Goal: Task Accomplishment & Management: Use online tool/utility

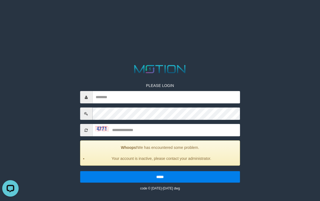
click at [238, 14] on html "PLEASE LOGIN Whoops! We has encountered some problem. Your account is inactive,…" at bounding box center [160, 7] width 320 height 14
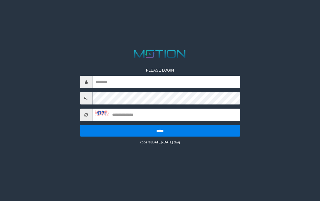
click at [224, 52] on div at bounding box center [160, 53] width 160 height 11
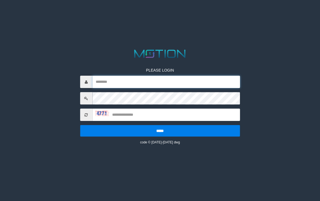
click at [132, 84] on input "text" at bounding box center [166, 82] width 148 height 12
type input "**********"
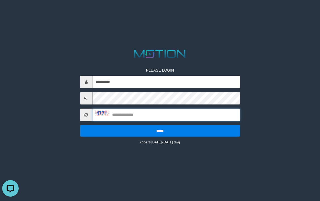
click at [141, 115] on input "text" at bounding box center [166, 115] width 148 height 12
type input "****"
click at [80, 125] on input "*****" at bounding box center [160, 131] width 160 height 12
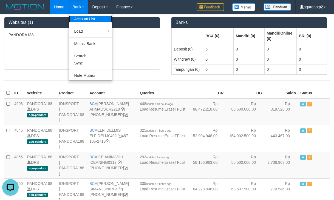
click at [80, 21] on link "Account List" at bounding box center [90, 18] width 43 height 7
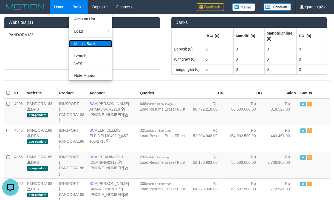
click at [82, 44] on link "Mutasi Bank" at bounding box center [90, 43] width 43 height 7
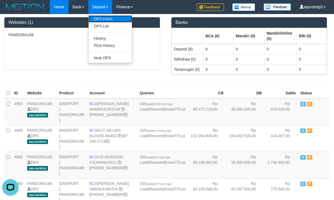
click at [102, 21] on link "DPS Fetch" at bounding box center [110, 18] width 43 height 7
click at [105, 24] on link "DPS List" at bounding box center [110, 25] width 43 height 7
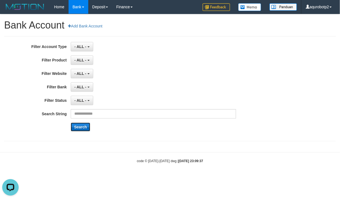
click at [82, 127] on button "Search" at bounding box center [80, 127] width 19 height 9
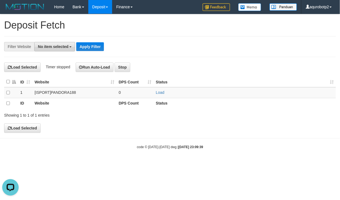
click at [68, 48] on span "No item selected" at bounding box center [53, 46] width 30 height 4
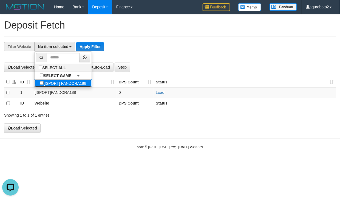
click at [68, 85] on label "[ISPORT] PANDORA188" at bounding box center [63, 83] width 57 height 8
select select "***"
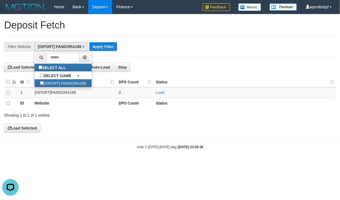
scroll to position [5, 0]
drag, startPoint x: 101, startPoint y: 46, endPoint x: 98, endPoint y: 53, distance: 8.0
click at [101, 48] on button "Apply Filter" at bounding box center [103, 46] width 28 height 9
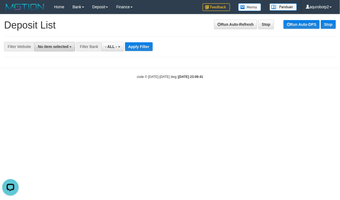
click at [64, 46] on span "No item selected" at bounding box center [53, 46] width 30 height 4
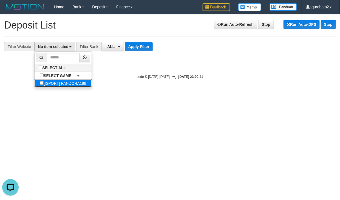
click at [58, 87] on label "[ISPORT] PANDORA188" at bounding box center [63, 83] width 57 height 8
select select "***"
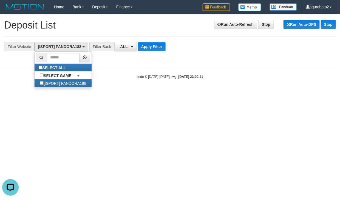
scroll to position [5, 0]
click at [154, 47] on button "Apply Filter" at bounding box center [152, 46] width 28 height 9
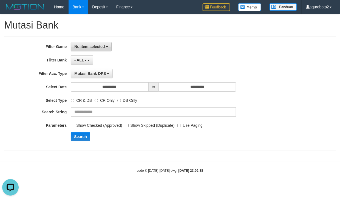
click at [101, 49] on span "No item selected" at bounding box center [89, 46] width 30 height 4
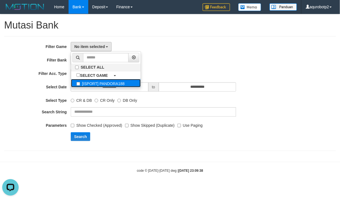
click at [107, 83] on label "[ISPORT] PANDORA188" at bounding box center [106, 83] width 70 height 8
select select "***"
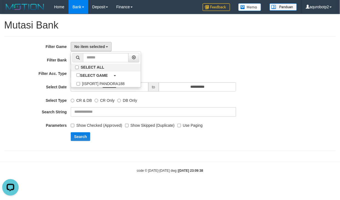
scroll to position [5, 0]
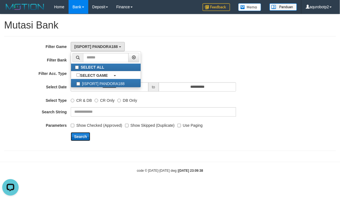
click at [82, 139] on button "Search" at bounding box center [80, 136] width 19 height 9
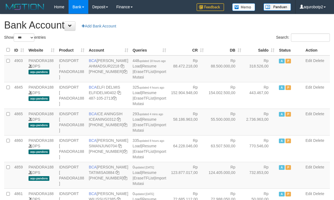
select select "***"
click at [167, 38] on div "Search:" at bounding box center [250, 38] width 167 height 10
select select "***"
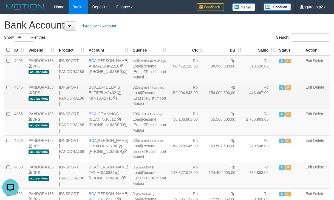
click at [168, 108] on td "Rp 152.904.948,00" at bounding box center [187, 95] width 38 height 27
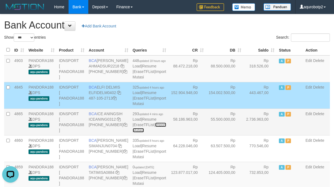
click at [145, 132] on link "Import Mutasi" at bounding box center [149, 128] width 33 height 10
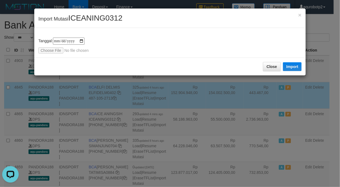
click at [91, 17] on span "ICEANING0312" at bounding box center [95, 18] width 54 height 8
copy span "ICEANING0312"
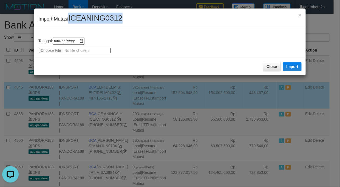
click at [53, 51] on input "file" at bounding box center [74, 50] width 73 height 6
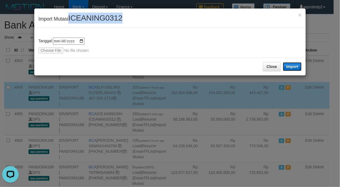
click at [294, 67] on button "Import" at bounding box center [292, 66] width 19 height 9
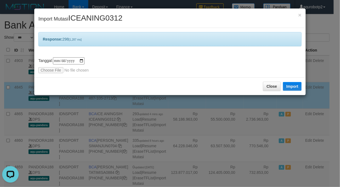
click at [15, 55] on div "**********" at bounding box center [170, 93] width 340 height 187
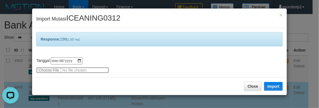
click at [47, 69] on input "file" at bounding box center [72, 70] width 73 height 6
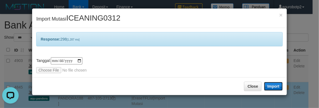
click at [279, 90] on button "Import" at bounding box center [273, 86] width 19 height 9
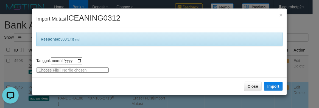
click at [49, 69] on input "file" at bounding box center [72, 70] width 73 height 6
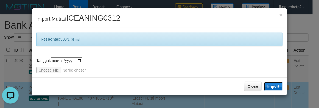
click at [281, 86] on button "Import" at bounding box center [273, 86] width 19 height 9
click at [91, 16] on span "ICEANING0312" at bounding box center [93, 18] width 54 height 8
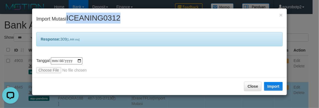
click at [91, 16] on span "ICEANING0312" at bounding box center [93, 18] width 54 height 8
copy span "ICEANING0312"
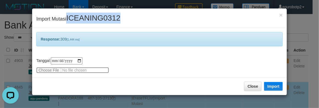
click at [50, 72] on input "file" at bounding box center [72, 70] width 73 height 6
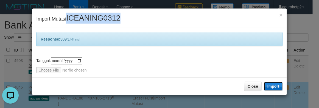
click at [278, 89] on button "Import" at bounding box center [273, 86] width 19 height 9
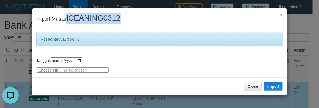
click at [46, 70] on input "file" at bounding box center [72, 70] width 73 height 6
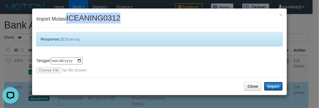
drag, startPoint x: 272, startPoint y: 88, endPoint x: 269, endPoint y: 88, distance: 3.6
click at [272, 88] on button "Import" at bounding box center [273, 86] width 19 height 9
click at [100, 15] on span "ICEANING0312" at bounding box center [93, 18] width 54 height 8
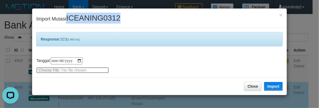
click at [49, 72] on input "file" at bounding box center [72, 70] width 73 height 6
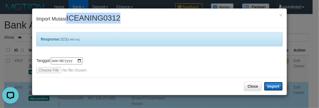
click at [278, 86] on button "Import" at bounding box center [273, 86] width 19 height 9
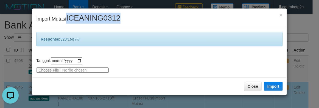
click at [46, 71] on input "file" at bounding box center [72, 70] width 73 height 6
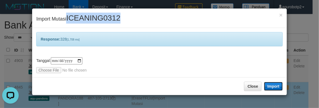
click at [275, 85] on button "Import" at bounding box center [273, 86] width 19 height 9
click at [99, 19] on span "ICEANING0312" at bounding box center [93, 18] width 54 height 8
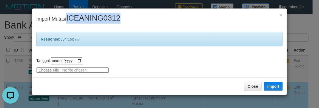
click at [43, 72] on input "file" at bounding box center [72, 70] width 73 height 6
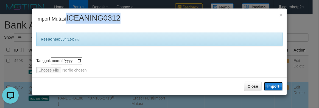
click at [273, 85] on button "Import" at bounding box center [273, 86] width 19 height 9
click at [108, 16] on span "ICEANING0312" at bounding box center [93, 18] width 54 height 8
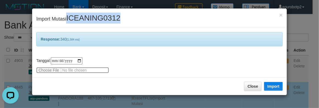
click at [49, 72] on input "file" at bounding box center [72, 70] width 73 height 6
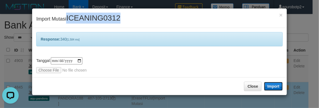
click at [270, 84] on button "Import" at bounding box center [273, 86] width 19 height 9
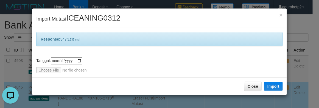
click at [43, 73] on div "**********" at bounding box center [159, 52] width 254 height 49
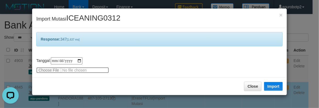
click at [44, 72] on input "file" at bounding box center [72, 70] width 73 height 6
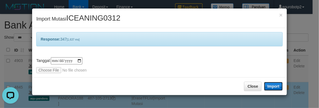
click at [273, 89] on button "Import" at bounding box center [273, 86] width 19 height 9
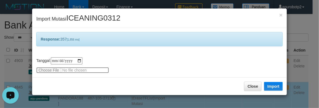
click at [49, 71] on input "file" at bounding box center [72, 70] width 73 height 6
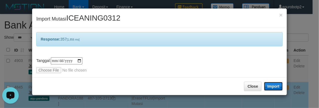
click at [273, 87] on button "Import" at bounding box center [273, 86] width 19 height 9
click at [100, 17] on span "ICEANING0312" at bounding box center [93, 18] width 54 height 8
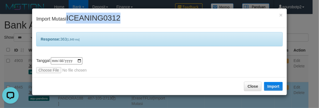
click at [100, 17] on span "ICEANING0312" at bounding box center [93, 18] width 54 height 8
copy span "ICEANING0312"
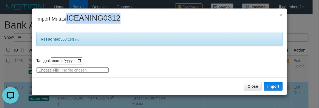
click at [48, 69] on input "file" at bounding box center [72, 70] width 73 height 6
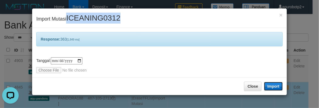
click at [277, 87] on button "Import" at bounding box center [273, 86] width 19 height 9
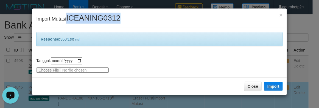
click at [43, 69] on input "file" at bounding box center [72, 70] width 73 height 6
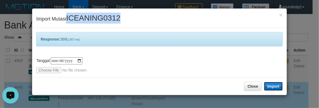
click at [272, 84] on button "Import" at bounding box center [273, 86] width 19 height 9
click at [95, 17] on span "ICEANING0312" at bounding box center [93, 18] width 54 height 8
click at [96, 14] on span "ICEANING0312" at bounding box center [93, 18] width 54 height 8
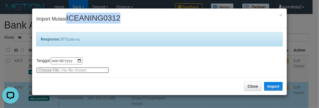
click at [49, 70] on input "file" at bounding box center [72, 70] width 73 height 6
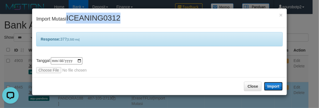
click at [275, 86] on button "Import" at bounding box center [273, 86] width 19 height 9
click at [104, 15] on span "ICEANING0312" at bounding box center [93, 18] width 54 height 8
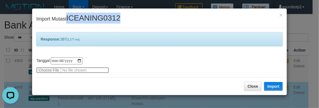
click at [45, 68] on input "file" at bounding box center [72, 70] width 73 height 6
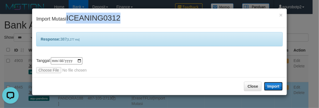
click at [268, 84] on button "Import" at bounding box center [273, 86] width 19 height 9
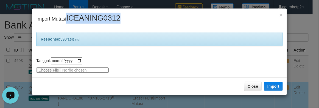
click at [50, 70] on input "file" at bounding box center [72, 70] width 73 height 6
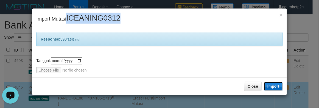
click at [272, 86] on button "Import" at bounding box center [273, 86] width 19 height 9
click at [101, 21] on span "ICEANING0312" at bounding box center [93, 18] width 54 height 8
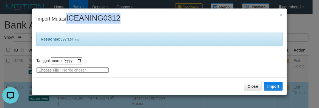
click at [50, 72] on input "file" at bounding box center [72, 70] width 73 height 6
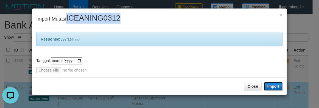
click at [277, 85] on button "Import" at bounding box center [273, 86] width 19 height 9
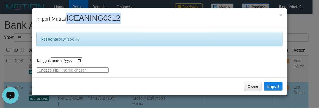
click at [47, 69] on input "file" at bounding box center [72, 70] width 73 height 6
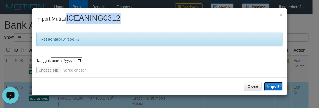
click at [271, 84] on button "Import" at bounding box center [273, 86] width 19 height 9
click at [100, 18] on span "ICEANING0312" at bounding box center [93, 18] width 54 height 8
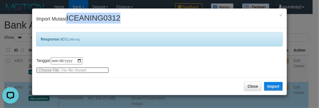
click at [50, 70] on input "file" at bounding box center [72, 70] width 73 height 6
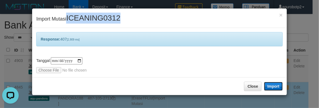
click at [273, 86] on button "Import" at bounding box center [273, 86] width 19 height 9
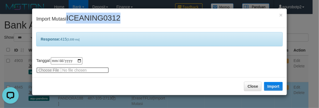
click at [42, 71] on input "file" at bounding box center [72, 70] width 73 height 6
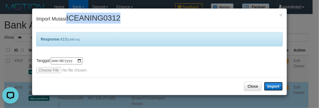
click at [277, 85] on button "Import" at bounding box center [273, 86] width 19 height 9
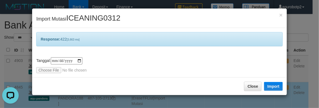
click at [101, 78] on div "Close Import" at bounding box center [159, 86] width 254 height 18
click at [95, 13] on div "**********" at bounding box center [159, 51] width 255 height 87
click at [91, 19] on span "ICEANING0312" at bounding box center [93, 18] width 54 height 8
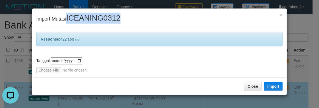
click at [91, 19] on span "ICEANING0312" at bounding box center [93, 18] width 54 height 8
copy span "ICEANING0312"
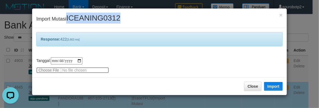
click at [97, 70] on input "file" at bounding box center [72, 70] width 73 height 6
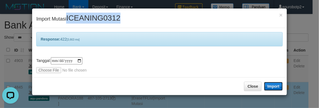
click at [277, 86] on button "Import" at bounding box center [273, 86] width 19 height 9
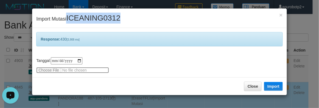
click at [99, 72] on input "file" at bounding box center [72, 70] width 73 height 6
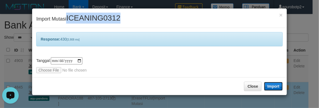
click at [274, 86] on button "Import" at bounding box center [273, 86] width 19 height 9
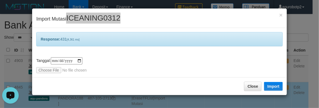
click at [190, 67] on div "**********" at bounding box center [159, 65] width 246 height 16
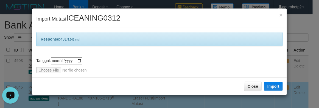
drag, startPoint x: 154, startPoint y: 74, endPoint x: 107, endPoint y: 68, distance: 47.6
click at [154, 74] on div "**********" at bounding box center [159, 52] width 254 height 49
click at [92, 6] on div "**********" at bounding box center [159, 54] width 319 height 108
click at [92, 21] on span "ICEANING0312" at bounding box center [93, 18] width 54 height 8
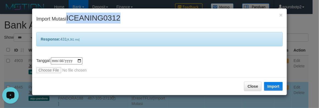
click at [92, 21] on span "ICEANING0312" at bounding box center [93, 18] width 54 height 8
copy span "ICEANING0312"
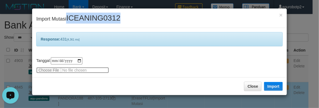
click at [75, 70] on input "file" at bounding box center [72, 70] width 73 height 6
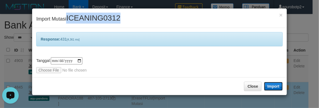
click at [272, 82] on button "Import" at bounding box center [273, 86] width 19 height 9
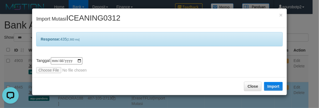
click at [104, 73] on div "**********" at bounding box center [159, 52] width 254 height 49
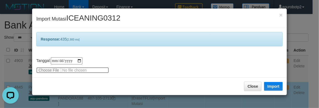
click at [104, 72] on input "file" at bounding box center [72, 70] width 73 height 6
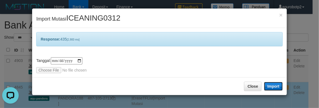
click at [275, 86] on button "Import" at bounding box center [273, 86] width 19 height 9
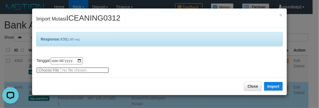
click at [51, 71] on input "file" at bounding box center [72, 70] width 73 height 6
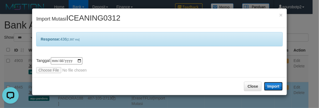
drag, startPoint x: 275, startPoint y: 85, endPoint x: 282, endPoint y: 85, distance: 7.7
click at [275, 86] on button "Import" at bounding box center [273, 86] width 19 height 9
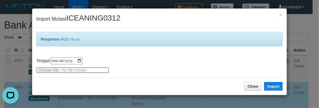
click at [50, 69] on input "file" at bounding box center [72, 70] width 73 height 6
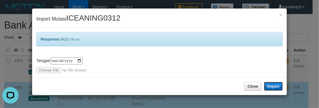
click at [278, 85] on button "Import" at bounding box center [273, 86] width 19 height 9
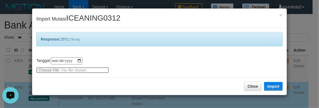
click at [49, 71] on input "file" at bounding box center [72, 70] width 73 height 6
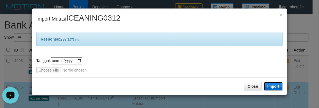
click at [268, 85] on button "Import" at bounding box center [273, 86] width 19 height 9
click at [90, 12] on div "× Import Mutasi ICEANING0312" at bounding box center [159, 17] width 254 height 19
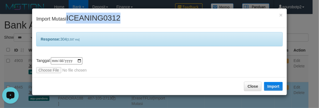
click at [90, 12] on div "× Import Mutasi ICEANING0312" at bounding box center [159, 17] width 254 height 19
copy span "ICEANING0312"
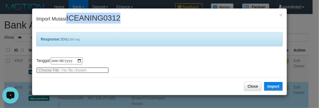
click at [52, 70] on input "file" at bounding box center [72, 70] width 73 height 6
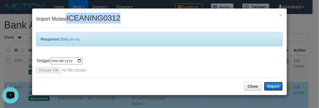
click at [271, 86] on button "Import" at bounding box center [273, 86] width 19 height 9
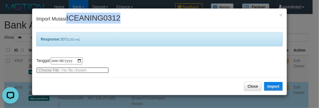
click at [44, 71] on input "file" at bounding box center [72, 70] width 73 height 6
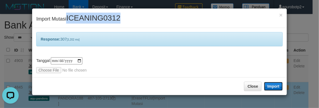
click at [272, 85] on button "Import" at bounding box center [273, 86] width 19 height 9
click at [84, 20] on span "ICEANING0312" at bounding box center [93, 18] width 54 height 8
drag, startPoint x: 84, startPoint y: 20, endPoint x: 228, endPoint y: 20, distance: 144.2
click at [84, 20] on span "ICEANING0312" at bounding box center [93, 18] width 54 height 8
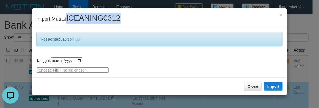
click at [46, 69] on input "file" at bounding box center [72, 70] width 73 height 6
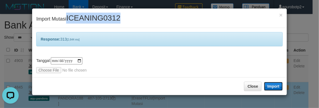
click at [279, 83] on button "Import" at bounding box center [273, 86] width 19 height 9
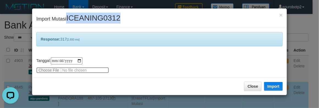
click at [45, 72] on input "file" at bounding box center [72, 70] width 73 height 6
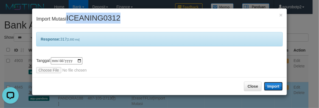
click at [273, 85] on button "Import" at bounding box center [273, 86] width 19 height 9
click at [94, 16] on span "ICEANING0312" at bounding box center [93, 18] width 54 height 8
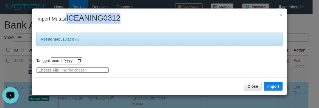
click at [48, 72] on input "file" at bounding box center [72, 70] width 73 height 6
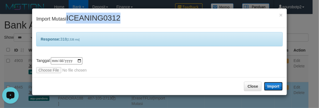
click at [270, 86] on button "Import" at bounding box center [273, 86] width 19 height 9
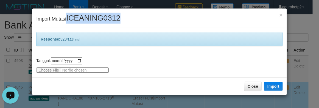
click at [45, 70] on input "file" at bounding box center [72, 70] width 73 height 6
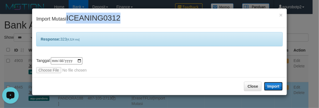
click at [277, 84] on button "Import" at bounding box center [273, 86] width 19 height 9
click at [99, 18] on span "ICEANING0312" at bounding box center [93, 18] width 54 height 8
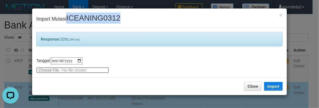
click at [50, 72] on input "file" at bounding box center [72, 70] width 73 height 6
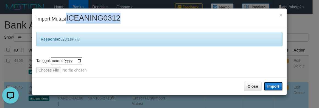
click at [275, 88] on button "Import" at bounding box center [273, 86] width 19 height 9
click at [95, 18] on span "ICEANING0312" at bounding box center [93, 18] width 54 height 8
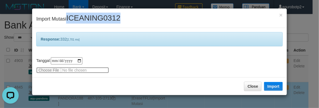
click at [55, 72] on input "file" at bounding box center [72, 70] width 73 height 6
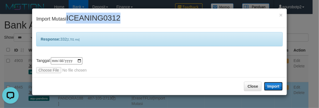
click at [271, 87] on button "Import" at bounding box center [273, 86] width 19 height 9
click at [98, 18] on span "ICEANING0312" at bounding box center [93, 18] width 54 height 8
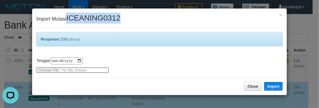
click at [49, 70] on input "file" at bounding box center [72, 70] width 73 height 6
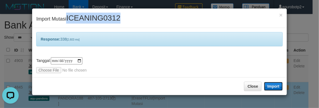
click at [273, 86] on button "Import" at bounding box center [273, 86] width 19 height 9
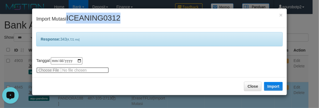
click at [49, 69] on input "file" at bounding box center [72, 70] width 73 height 6
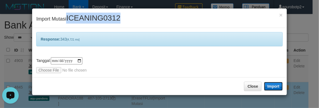
click at [277, 88] on button "Import" at bounding box center [273, 86] width 19 height 9
click at [92, 18] on span "ICEANING0312" at bounding box center [93, 18] width 54 height 8
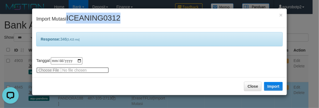
click at [55, 70] on input "file" at bounding box center [72, 70] width 73 height 6
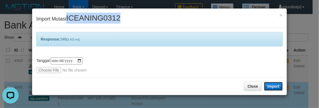
click at [269, 85] on button "Import" at bounding box center [273, 86] width 19 height 9
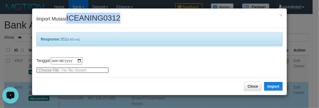
click at [46, 71] on input "file" at bounding box center [72, 70] width 73 height 6
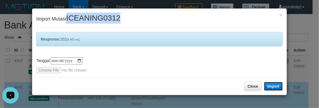
click at [274, 85] on button "Import" at bounding box center [273, 86] width 19 height 9
click at [94, 15] on span "ICEANING0312" at bounding box center [93, 18] width 54 height 8
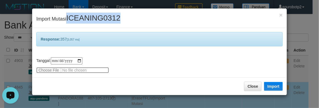
click at [45, 71] on input "file" at bounding box center [72, 70] width 73 height 6
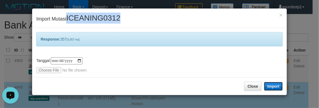
click at [273, 84] on button "Import" at bounding box center [273, 86] width 19 height 9
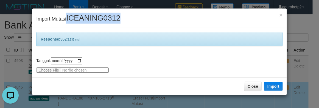
click at [41, 71] on input "file" at bounding box center [72, 70] width 73 height 6
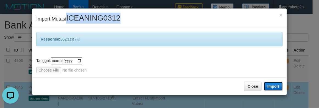
click at [278, 86] on button "Import" at bounding box center [273, 86] width 19 height 9
click at [96, 15] on span "ICEANING0312" at bounding box center [93, 18] width 54 height 8
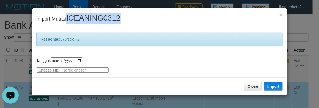
click at [54, 69] on input "file" at bounding box center [72, 70] width 73 height 6
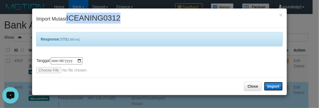
click at [276, 88] on button "Import" at bounding box center [273, 86] width 19 height 9
click at [115, 11] on div "× Import Mutasi ICEANING0312" at bounding box center [159, 17] width 254 height 19
drag, startPoint x: 115, startPoint y: 11, endPoint x: 112, endPoint y: 15, distance: 5.1
click at [112, 15] on div "× Import Mutasi ICEANING0312" at bounding box center [159, 17] width 254 height 19
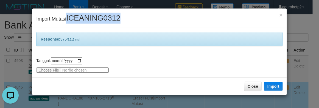
click at [88, 71] on input "file" at bounding box center [72, 70] width 73 height 6
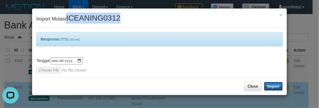
drag, startPoint x: 277, startPoint y: 85, endPoint x: 272, endPoint y: 92, distance: 9.4
click at [277, 85] on button "Import" at bounding box center [273, 86] width 19 height 9
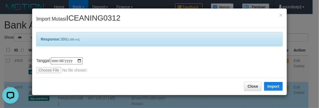
click at [147, 46] on div "Response: 386 [3,088 ms]" at bounding box center [159, 39] width 246 height 14
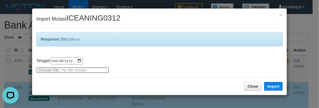
click at [72, 71] on input "file" at bounding box center [72, 70] width 73 height 6
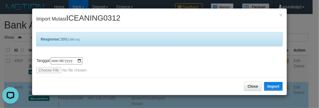
type input "**********"
drag, startPoint x: 280, startPoint y: 83, endPoint x: 270, endPoint y: 86, distance: 10.0
click at [280, 83] on button "Import" at bounding box center [273, 86] width 19 height 9
click at [92, 16] on span "ICEANING0312" at bounding box center [93, 18] width 54 height 8
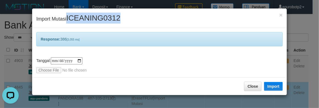
click at [92, 16] on span "ICEANING0312" at bounding box center [93, 18] width 54 height 8
copy span "ICEANING0312"
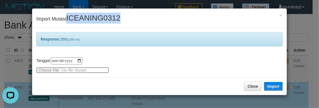
click at [79, 72] on input "file" at bounding box center [72, 70] width 73 height 6
click at [81, 71] on input "file" at bounding box center [72, 70] width 73 height 6
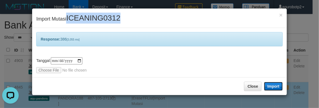
drag, startPoint x: 276, startPoint y: 86, endPoint x: 269, endPoint y: 86, distance: 6.6
click at [276, 86] on button "Import" at bounding box center [273, 86] width 19 height 9
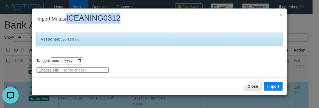
click at [90, 71] on input "file" at bounding box center [72, 70] width 73 height 6
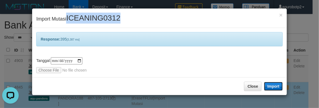
click at [272, 86] on button "Import" at bounding box center [273, 86] width 19 height 9
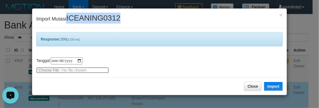
click at [49, 70] on input "file" at bounding box center [72, 70] width 73 height 6
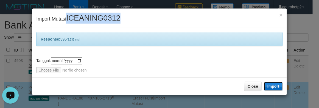
drag, startPoint x: 270, startPoint y: 87, endPoint x: 267, endPoint y: 87, distance: 3.3
click at [270, 87] on button "Import" at bounding box center [273, 86] width 19 height 9
click at [87, 16] on span "ICEANING0312" at bounding box center [93, 18] width 54 height 8
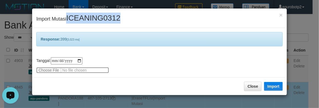
click at [47, 71] on input "file" at bounding box center [72, 70] width 73 height 6
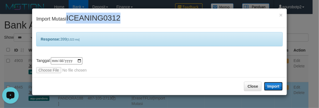
click at [276, 85] on button "Import" at bounding box center [273, 86] width 19 height 9
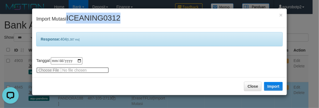
click at [45, 70] on input "file" at bounding box center [72, 70] width 73 height 6
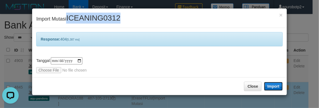
click at [270, 86] on button "Import" at bounding box center [273, 86] width 19 height 9
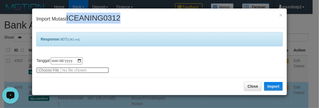
click at [49, 71] on input "file" at bounding box center [72, 70] width 73 height 6
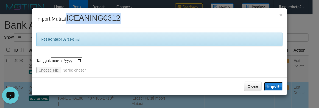
click at [278, 86] on button "Import" at bounding box center [273, 86] width 19 height 9
click at [91, 17] on span "ICEANING0312" at bounding box center [93, 18] width 54 height 8
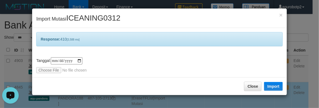
click at [48, 73] on div "**********" at bounding box center [159, 52] width 254 height 49
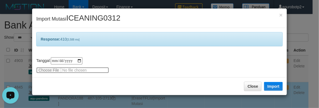
click at [47, 71] on input "file" at bounding box center [72, 70] width 73 height 6
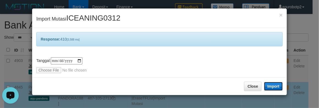
click at [269, 84] on button "Import" at bounding box center [273, 86] width 19 height 9
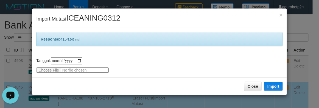
click at [40, 71] on input "file" at bounding box center [72, 70] width 73 height 6
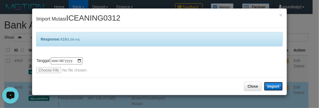
click at [278, 87] on button "Import" at bounding box center [273, 86] width 19 height 9
click at [92, 16] on span "ICEANING0312" at bounding box center [93, 18] width 54 height 8
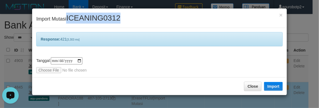
click at [92, 16] on span "ICEANING0312" at bounding box center [93, 18] width 54 height 8
copy span "ICEANING0312"
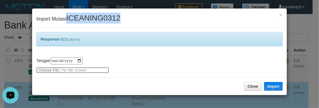
click at [47, 70] on input "file" at bounding box center [72, 70] width 73 height 6
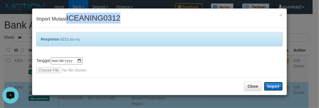
click at [276, 86] on button "Import" at bounding box center [273, 86] width 19 height 9
click at [87, 22] on span "ICEANING0312" at bounding box center [93, 18] width 54 height 8
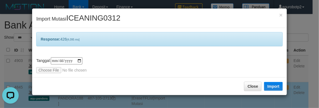
click at [82, 11] on div "× Import Mutasi ICEANING0312" at bounding box center [159, 17] width 254 height 19
click at [87, 16] on span "ICEANING0312" at bounding box center [93, 18] width 54 height 8
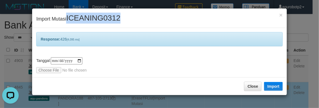
click at [87, 16] on span "ICEANING0312" at bounding box center [93, 18] width 54 height 8
copy span "ICEANING0312"
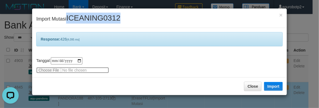
click at [48, 69] on input "file" at bounding box center [72, 70] width 73 height 6
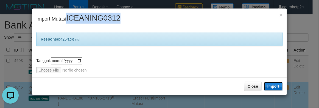
drag, startPoint x: 276, startPoint y: 85, endPoint x: 271, endPoint y: 87, distance: 5.2
click at [276, 85] on button "Import" at bounding box center [273, 86] width 19 height 9
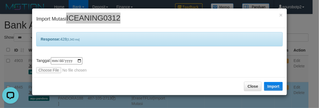
click at [50, 71] on input "file" at bounding box center [72, 70] width 73 height 6
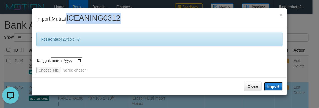
click at [276, 86] on button "Import" at bounding box center [273, 86] width 19 height 9
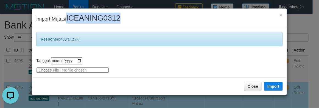
click at [47, 69] on input "file" at bounding box center [72, 70] width 73 height 6
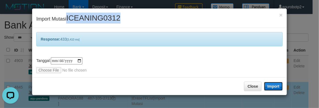
click at [271, 85] on button "Import" at bounding box center [273, 86] width 19 height 9
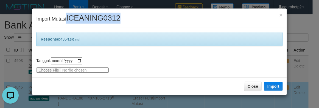
click at [51, 72] on input "file" at bounding box center [72, 70] width 73 height 6
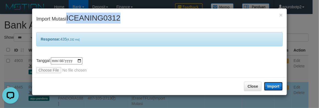
click at [272, 87] on button "Import" at bounding box center [273, 86] width 19 height 9
click at [92, 17] on span "ICEANING0312" at bounding box center [93, 18] width 54 height 8
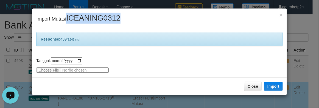
click at [51, 71] on input "file" at bounding box center [72, 70] width 73 height 6
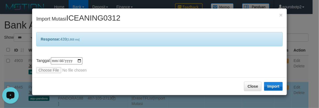
click at [273, 83] on div "Close Import" at bounding box center [159, 86] width 254 height 18
click at [273, 84] on button "Import" at bounding box center [273, 86] width 19 height 9
click at [101, 16] on span "ICEANING0312" at bounding box center [93, 18] width 54 height 8
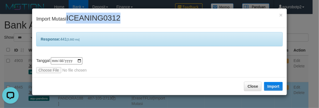
click at [101, 16] on span "ICEANING0312" at bounding box center [93, 18] width 54 height 8
copy span "ICEANING0312"
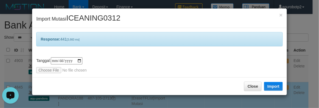
click at [141, 74] on div "**********" at bounding box center [159, 52] width 254 height 49
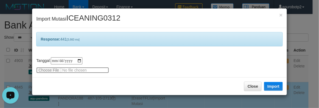
click at [46, 70] on input "file" at bounding box center [72, 70] width 73 height 6
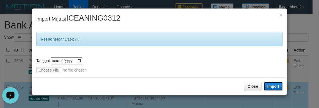
drag, startPoint x: 277, startPoint y: 86, endPoint x: 275, endPoint y: 88, distance: 3.5
click at [277, 86] on button "Import" at bounding box center [273, 86] width 19 height 9
click at [92, 14] on span "ICEANING0312" at bounding box center [93, 18] width 54 height 8
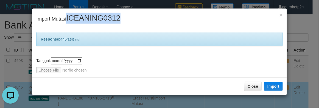
click at [92, 14] on span "ICEANING0312" at bounding box center [93, 18] width 54 height 8
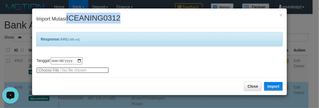
click at [44, 69] on input "file" at bounding box center [72, 70] width 73 height 6
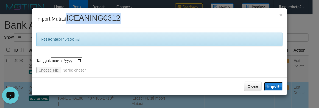
click at [279, 87] on button "Import" at bounding box center [273, 86] width 19 height 9
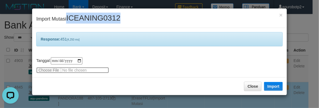
click at [50, 70] on input "file" at bounding box center [72, 70] width 73 height 6
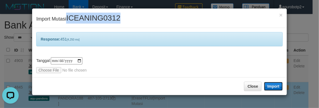
click at [277, 85] on button "Import" at bounding box center [273, 86] width 19 height 9
click at [92, 21] on span "ICEANING0312" at bounding box center [93, 18] width 54 height 8
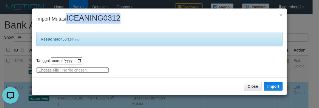
click at [49, 70] on input "file" at bounding box center [72, 70] width 73 height 6
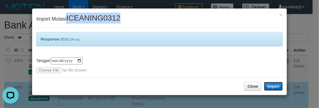
click at [272, 86] on button "Import" at bounding box center [273, 86] width 19 height 9
click at [86, 17] on span "ICEANING0312" at bounding box center [93, 18] width 54 height 8
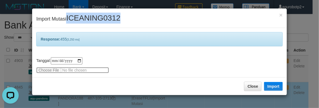
click at [52, 72] on input "file" at bounding box center [72, 70] width 73 height 6
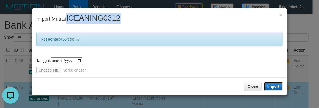
drag, startPoint x: 270, startPoint y: 84, endPoint x: 266, endPoint y: 86, distance: 4.7
click at [270, 84] on button "Import" at bounding box center [273, 86] width 19 height 9
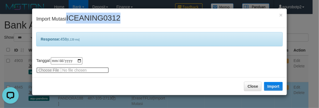
click at [53, 69] on input "file" at bounding box center [72, 70] width 73 height 6
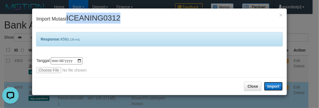
click at [275, 88] on button "Import" at bounding box center [273, 86] width 19 height 9
click at [83, 23] on div "× Import Mutasi ICEANING0312" at bounding box center [159, 17] width 254 height 19
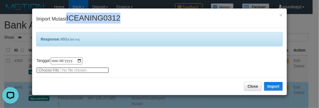
click at [47, 67] on input "file" at bounding box center [72, 70] width 73 height 6
click at [46, 71] on input "file" at bounding box center [72, 70] width 73 height 6
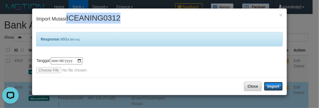
drag, startPoint x: 266, startPoint y: 87, endPoint x: 261, endPoint y: 89, distance: 5.6
click at [266, 87] on button "Import" at bounding box center [273, 86] width 19 height 9
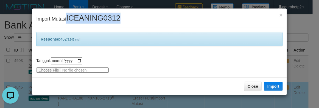
click at [39, 69] on input "file" at bounding box center [72, 70] width 73 height 6
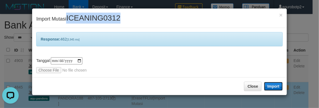
click at [273, 86] on button "Import" at bounding box center [273, 86] width 19 height 9
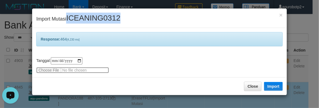
click at [48, 70] on input "file" at bounding box center [72, 70] width 73 height 6
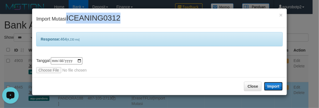
click at [276, 89] on button "Import" at bounding box center [273, 86] width 19 height 9
click at [103, 21] on span "ICEANING0312" at bounding box center [93, 18] width 54 height 8
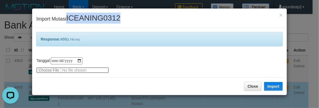
click at [42, 72] on input "file" at bounding box center [72, 70] width 73 height 6
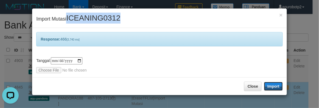
click at [274, 82] on button "Import" at bounding box center [273, 86] width 19 height 9
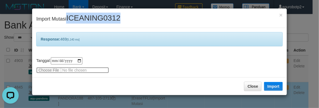
click at [48, 73] on input "file" at bounding box center [72, 70] width 73 height 6
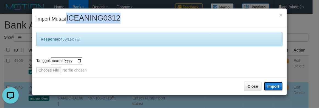
click at [276, 86] on button "Import" at bounding box center [273, 86] width 19 height 9
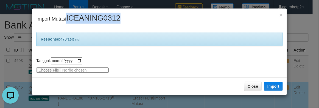
click at [53, 72] on input "file" at bounding box center [72, 70] width 73 height 6
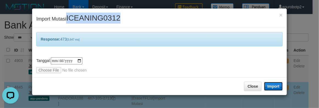
click at [279, 87] on button "Import" at bounding box center [273, 86] width 19 height 9
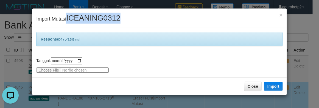
click at [49, 69] on input "file" at bounding box center [72, 70] width 73 height 6
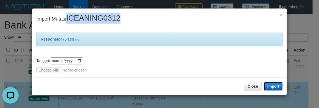
click at [278, 88] on button "Import" at bounding box center [273, 86] width 19 height 9
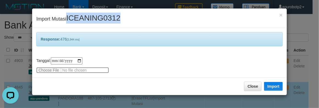
click at [58, 72] on input "file" at bounding box center [72, 70] width 73 height 6
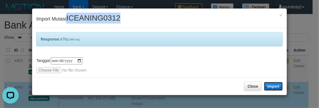
click at [265, 89] on button "Import" at bounding box center [273, 86] width 19 height 9
click at [84, 21] on span "ICEANING0312" at bounding box center [93, 18] width 54 height 8
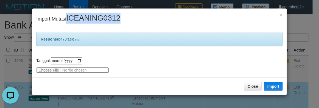
click at [43, 70] on input "file" at bounding box center [72, 70] width 73 height 6
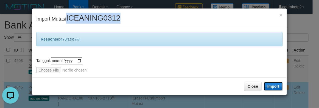
click at [278, 88] on button "Import" at bounding box center [273, 86] width 19 height 9
click at [95, 13] on div "× Import Mutasi ICEANING0312" at bounding box center [159, 17] width 254 height 19
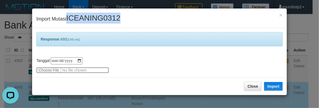
click at [45, 67] on input "file" at bounding box center [72, 70] width 73 height 6
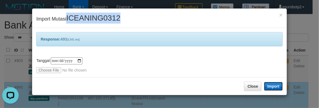
click at [275, 87] on button "Import" at bounding box center [273, 86] width 19 height 9
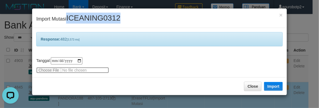
click at [50, 70] on input "file" at bounding box center [72, 70] width 73 height 6
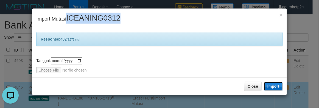
drag, startPoint x: 274, startPoint y: 86, endPoint x: 271, endPoint y: 86, distance: 3.1
click at [274, 86] on button "Import" at bounding box center [273, 86] width 19 height 9
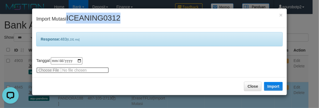
click at [44, 70] on input "file" at bounding box center [72, 70] width 73 height 6
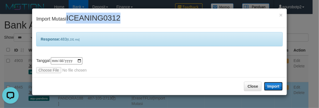
click at [276, 84] on button "Import" at bounding box center [273, 86] width 19 height 9
click at [92, 15] on span "ICEANING0312" at bounding box center [93, 18] width 54 height 8
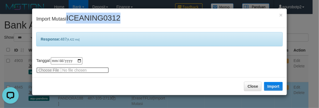
click at [50, 69] on input "file" at bounding box center [72, 70] width 73 height 6
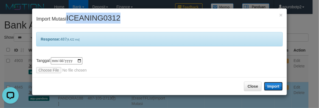
click at [279, 87] on button "Import" at bounding box center [273, 86] width 19 height 9
click at [86, 25] on div "× Import Mutasi ICEANING0312" at bounding box center [159, 17] width 254 height 19
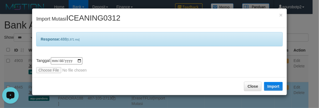
click at [50, 73] on div "**********" at bounding box center [159, 52] width 254 height 49
click at [271, 90] on button "Import" at bounding box center [273, 86] width 19 height 9
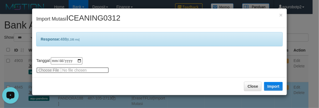
click at [52, 68] on input "file" at bounding box center [72, 70] width 73 height 6
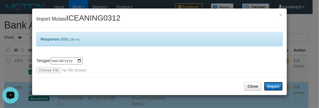
click at [272, 84] on button "Import" at bounding box center [273, 86] width 19 height 9
click at [101, 15] on span "ICEANING0312" at bounding box center [93, 18] width 54 height 8
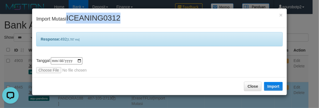
click at [101, 15] on span "ICEANING0312" at bounding box center [93, 18] width 54 height 8
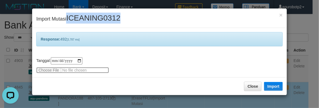
click at [45, 69] on input "file" at bounding box center [72, 70] width 73 height 6
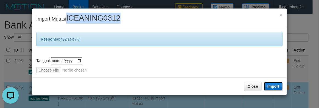
click at [276, 87] on button "Import" at bounding box center [273, 86] width 19 height 9
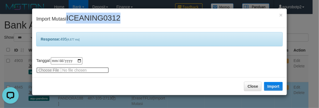
click at [48, 70] on input "file" at bounding box center [72, 70] width 73 height 6
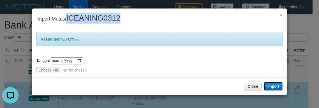
click at [273, 86] on button "Import" at bounding box center [273, 86] width 19 height 9
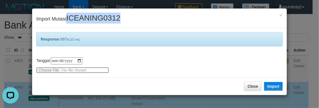
click at [41, 72] on input "file" at bounding box center [72, 70] width 73 height 6
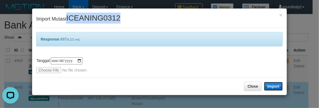
click at [280, 85] on button "Import" at bounding box center [273, 86] width 19 height 9
click at [96, 18] on span "ICEANING0312" at bounding box center [93, 18] width 54 height 8
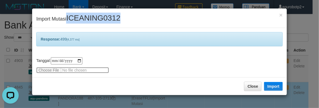
click at [49, 70] on input "file" at bounding box center [72, 70] width 73 height 6
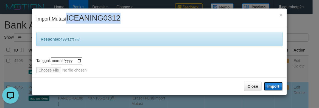
click at [280, 85] on button "Import" at bounding box center [273, 86] width 19 height 9
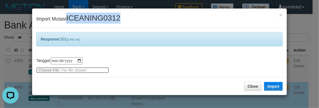
click at [41, 69] on input "file" at bounding box center [72, 70] width 73 height 6
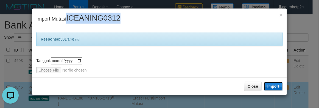
click at [278, 87] on button "Import" at bounding box center [273, 86] width 19 height 9
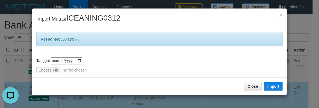
click at [66, 60] on input "**********" at bounding box center [67, 60] width 32 height 7
click at [53, 73] on div "**********" at bounding box center [159, 52] width 254 height 49
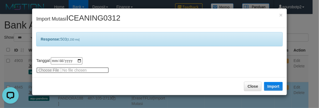
click at [43, 72] on input "file" at bounding box center [72, 70] width 73 height 6
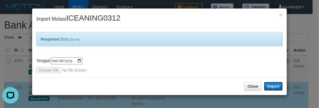
click at [274, 86] on button "Import" at bounding box center [273, 86] width 19 height 9
click at [42, 67] on div "**********" at bounding box center [159, 65] width 246 height 16
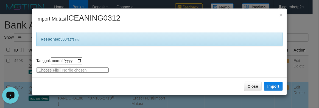
click at [46, 72] on input "file" at bounding box center [72, 70] width 73 height 6
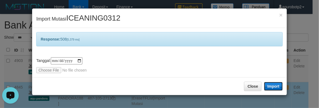
click at [279, 87] on button "Import" at bounding box center [273, 86] width 19 height 9
click at [84, 21] on span "ICEANING0312" at bounding box center [93, 18] width 54 height 8
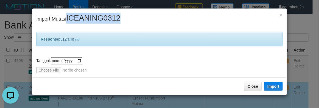
click at [84, 21] on span "ICEANING0312" at bounding box center [93, 18] width 54 height 8
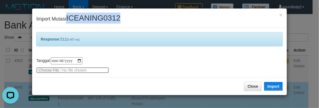
click at [47, 72] on input "file" at bounding box center [72, 70] width 73 height 6
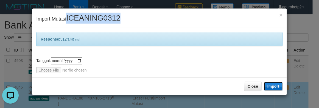
click at [271, 85] on button "Import" at bounding box center [273, 86] width 19 height 9
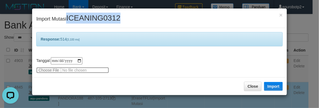
click at [43, 71] on input "file" at bounding box center [72, 70] width 73 height 6
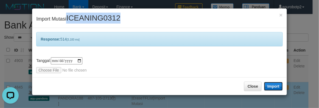
click at [282, 87] on button "Import" at bounding box center [273, 86] width 19 height 9
click at [98, 22] on span "ICEANING0312" at bounding box center [93, 18] width 54 height 8
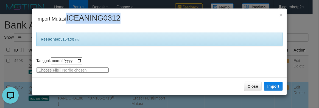
click at [49, 71] on input "file" at bounding box center [72, 70] width 73 height 6
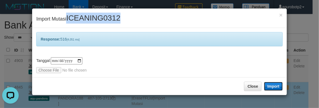
click at [281, 85] on button "Import" at bounding box center [273, 86] width 19 height 9
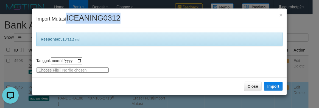
click at [46, 70] on input "file" at bounding box center [72, 70] width 73 height 6
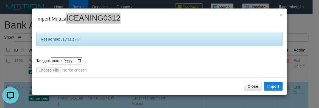
type input "**********"
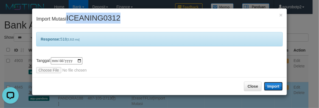
click at [270, 86] on button "Import" at bounding box center [273, 86] width 19 height 9
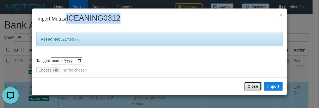
click at [252, 87] on button "Close" at bounding box center [253, 86] width 18 height 9
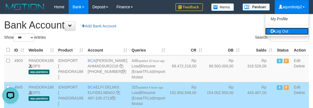
click at [287, 32] on link "Log Out" at bounding box center [286, 31] width 43 height 7
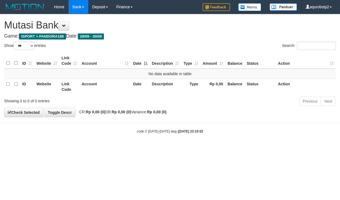
select select "***"
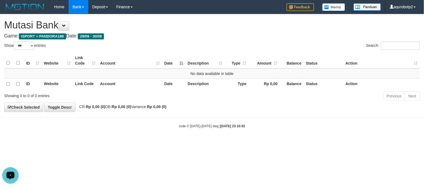
click at [231, 48] on div "Search:" at bounding box center [318, 47] width 204 height 10
click at [214, 28] on h1 "Mutasi Bank" at bounding box center [212, 25] width 416 height 11
click at [216, 33] on div "**********" at bounding box center [212, 63] width 424 height 98
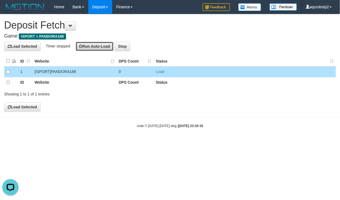
click at [87, 46] on button "Run Auto-Load" at bounding box center [95, 46] width 38 height 9
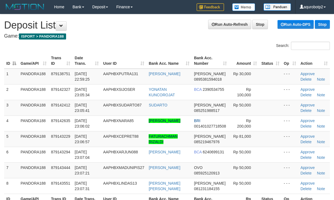
click at [226, 27] on link "Run Auto-Refresh" at bounding box center [229, 24] width 43 height 9
click at [292, 27] on link "Run Auto-DPS" at bounding box center [295, 24] width 36 height 9
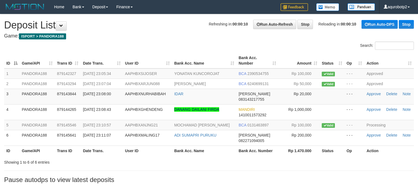
click at [192, 34] on h4 "Game: ISPORT > PANDORA188" at bounding box center [209, 35] width 410 height 5
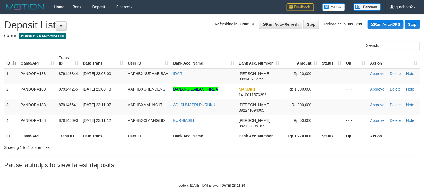
drag, startPoint x: 169, startPoint y: 45, endPoint x: 169, endPoint y: 41, distance: 3.3
click at [169, 45] on div "Search:" at bounding box center [212, 47] width 424 height 10
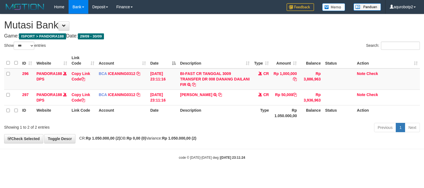
select select "***"
click at [203, 42] on div "Show ** ** ** *** entries" at bounding box center [106, 47] width 204 height 10
click at [360, 72] on link "Note" at bounding box center [361, 74] width 8 height 4
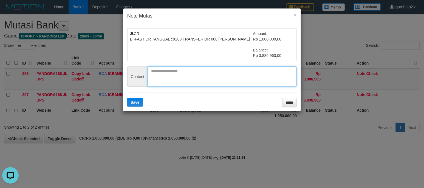
click at [164, 71] on textarea at bounding box center [221, 77] width 149 height 20
paste textarea "**********"
type textarea "**********"
click at [135, 102] on span "Save" at bounding box center [134, 102] width 9 height 4
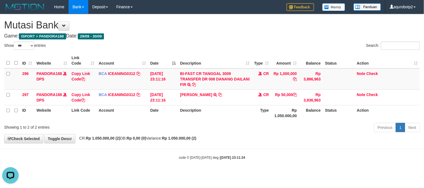
click at [227, 21] on h1 "Mutasi Bank" at bounding box center [212, 25] width 416 height 11
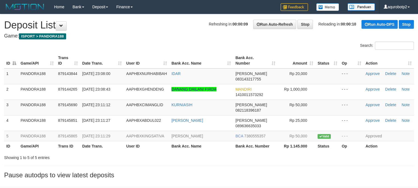
click at [164, 33] on h4 "Game: ISPORT > PANDORA188" at bounding box center [209, 35] width 410 height 5
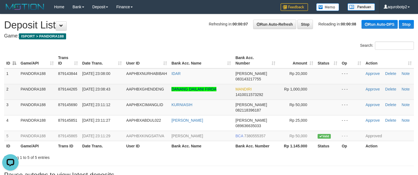
click at [138, 87] on span "AAPHBXGHENDENG" at bounding box center [145, 89] width 38 height 4
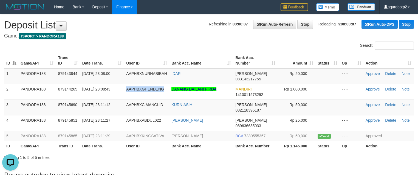
copy span "AAPHBXGHENDENG"
click at [172, 17] on div "**********" at bounding box center [209, 97] width 418 height 167
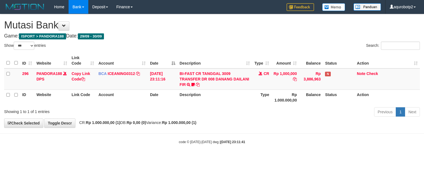
select select "***"
click at [374, 75] on link "Check" at bounding box center [372, 74] width 12 height 4
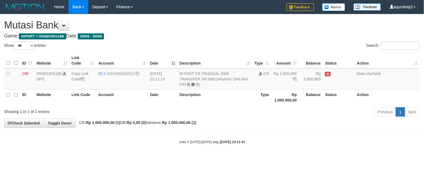
click at [186, 17] on div "**********" at bounding box center [212, 70] width 424 height 113
click at [205, 31] on div "**********" at bounding box center [212, 70] width 424 height 113
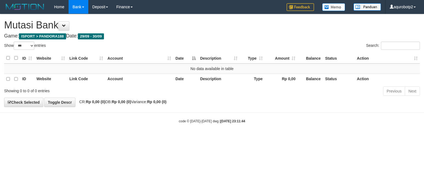
select select "***"
click at [213, 43] on div "Search:" at bounding box center [318, 47] width 212 height 10
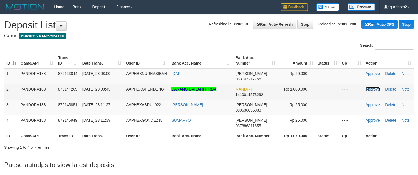
click at [368, 87] on link "Approve" at bounding box center [372, 89] width 14 height 4
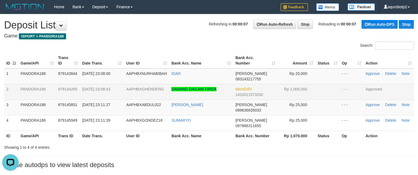
click at [134, 31] on div "**********" at bounding box center [209, 92] width 418 height 157
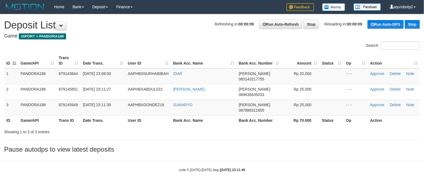
click at [207, 44] on div "Search:" at bounding box center [212, 47] width 424 height 10
click at [186, 36] on h4 "Game: ISPORT > PANDORA188" at bounding box center [212, 35] width 416 height 5
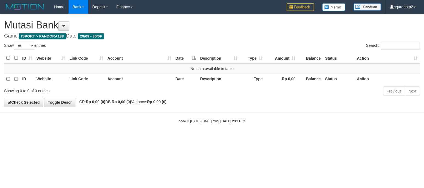
select select "***"
click at [243, 24] on h1 "Mutasi Bank" at bounding box center [211, 25] width 414 height 11
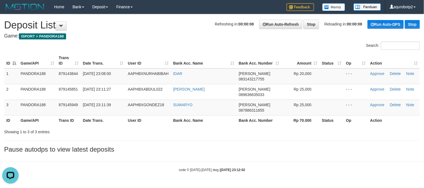
click at [172, 32] on div "**********" at bounding box center [212, 85] width 424 height 142
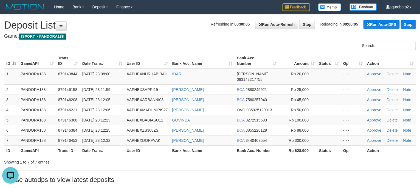
drag, startPoint x: 167, startPoint y: 39, endPoint x: 143, endPoint y: 51, distance: 26.7
click at [167, 39] on div "**********" at bounding box center [210, 99] width 420 height 171
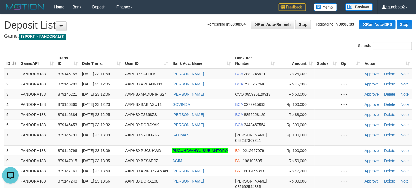
click at [167, 44] on div "Search:" at bounding box center [208, 47] width 416 height 10
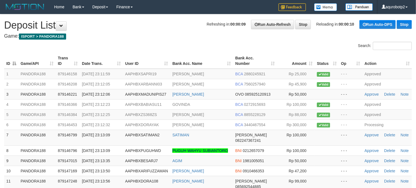
click at [167, 44] on div "Search:" at bounding box center [208, 47] width 416 height 10
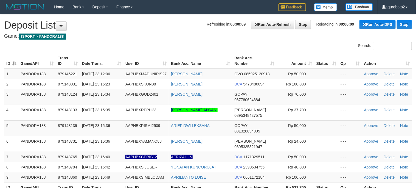
click at [171, 34] on h4 "Game: ISPORT > PANDORA188" at bounding box center [207, 35] width 407 height 5
click at [171, 44] on div "Search:" at bounding box center [208, 47] width 416 height 10
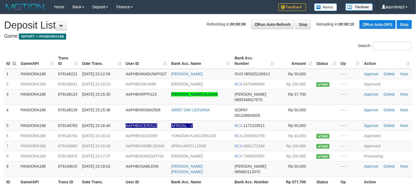
click at [171, 44] on div "Search:" at bounding box center [208, 47] width 416 height 10
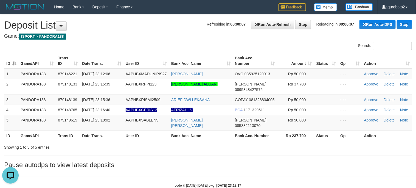
click at [190, 24] on h1 "Refreshing in: 00:00:07 Run Auto-Refresh Stop Reloading in: 00:00:07 Run Auto-D…" at bounding box center [207, 25] width 407 height 11
click at [188, 27] on h1 "Refreshing in: 00:00:07 Run Auto-Refresh Stop Reloading in: 00:00:06 Run Auto-D…" at bounding box center [207, 25] width 407 height 11
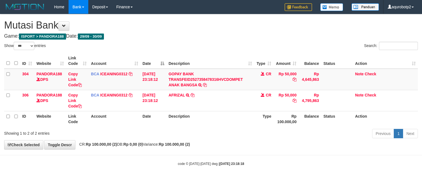
select select "***"
click at [243, 24] on h1 "Mutasi Bank" at bounding box center [211, 25] width 414 height 11
select select "***"
click at [236, 33] on div "**********" at bounding box center [211, 81] width 422 height 135
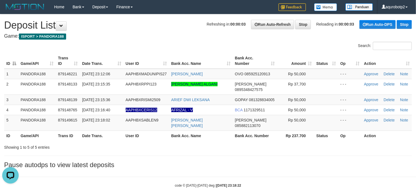
click at [143, 22] on h1 "Refreshing in: 00:00:03 Run Auto-Refresh Stop Reloading in: 00:00:03 Run Auto-D…" at bounding box center [207, 25] width 407 height 11
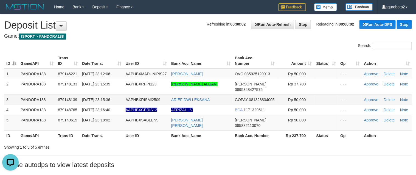
click at [149, 97] on span "AAPHBXRISMI2509" at bounding box center [143, 99] width 35 height 4
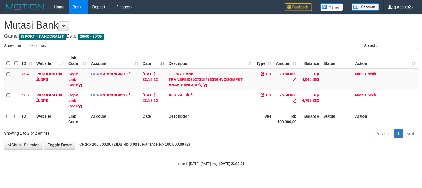
select select "***"
drag, startPoint x: 360, startPoint y: 75, endPoint x: 332, endPoint y: 61, distance: 31.3
click at [360, 75] on link "Note" at bounding box center [359, 74] width 8 height 4
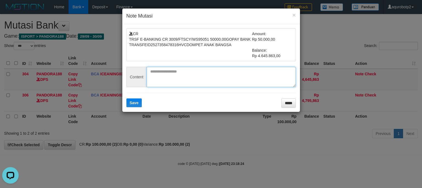
click at [173, 75] on textarea at bounding box center [221, 77] width 149 height 20
paste textarea "**********"
type textarea "**********"
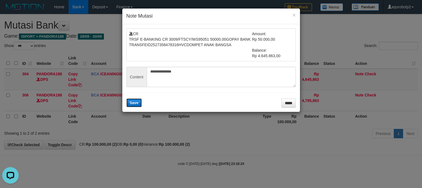
click at [139, 101] on button "Save" at bounding box center [134, 102] width 16 height 9
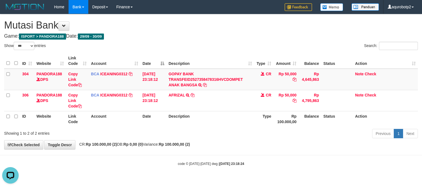
click at [213, 24] on h1 "Mutasi Bank" at bounding box center [211, 25] width 414 height 11
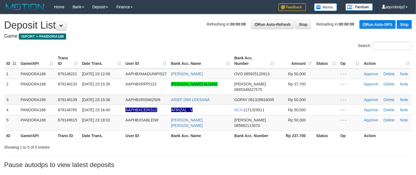
click at [146, 97] on span "AAPHBXRISMI2509" at bounding box center [142, 99] width 35 height 4
copy span "AAPHBXRISMI2509"
click at [160, 24] on h1 "Refreshing in: 00:00:02 Run Auto-Refresh Stop Reloading in: 00:00:02 Run Auto-D…" at bounding box center [207, 25] width 407 height 11
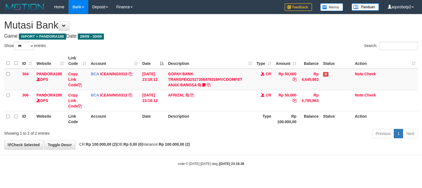
select select "***"
click at [370, 73] on link "Check" at bounding box center [370, 74] width 12 height 4
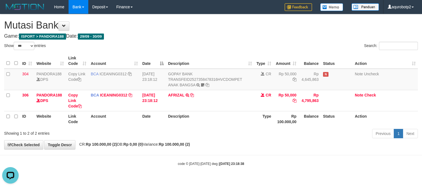
click at [203, 38] on h4 "Game: ISPORT > PANDORA188 Date: 29/09 - 30/09" at bounding box center [211, 35] width 414 height 5
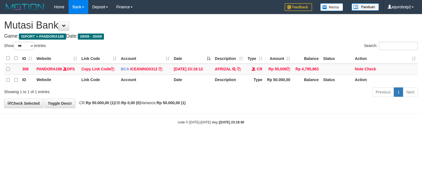
select select "***"
click at [355, 68] on link "Note" at bounding box center [359, 69] width 8 height 4
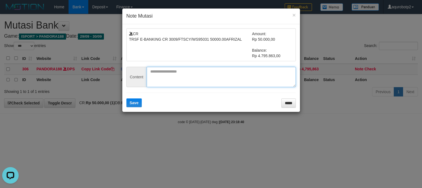
click at [170, 75] on textarea at bounding box center [221, 77] width 149 height 20
paste textarea "**********"
type textarea "**********"
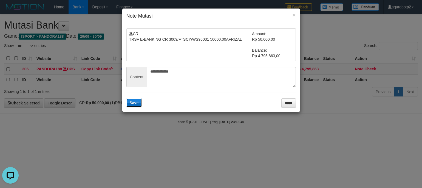
click at [137, 105] on button "Save" at bounding box center [134, 102] width 16 height 9
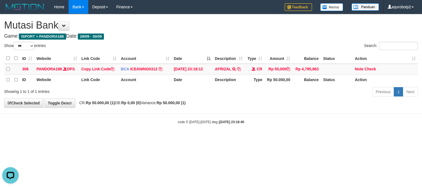
click at [206, 25] on h1 "Mutasi Bank" at bounding box center [211, 25] width 414 height 11
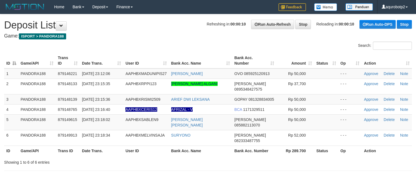
click at [161, 38] on h4 "Game: ISPORT > PANDORA188" at bounding box center [207, 35] width 407 height 5
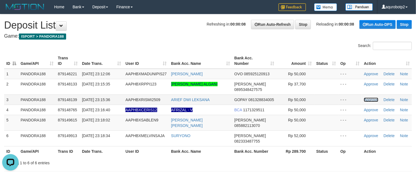
click at [370, 97] on link "Approve" at bounding box center [371, 99] width 14 height 4
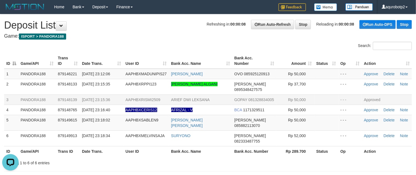
click at [195, 33] on div "**********" at bounding box center [208, 100] width 416 height 172
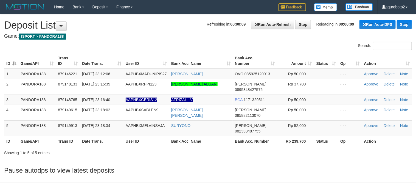
click at [194, 30] on h1 "Refreshing in: 00:00:09 Run Auto-Refresh Stop Reloading in: 00:00:09 Run Auto-D…" at bounding box center [207, 25] width 407 height 11
click at [166, 15] on div "**********" at bounding box center [208, 95] width 416 height 162
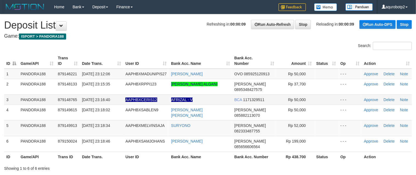
click at [138, 97] on span "AAPHBXCERIS12" at bounding box center [141, 99] width 32 height 4
copy span "AAPHBXCERIS12"
click at [152, 22] on h1 "Refreshing in: 00:00:03 Run Auto-Refresh Stop Reloading in: 00:00:03 Run Auto-D…" at bounding box center [207, 25] width 407 height 11
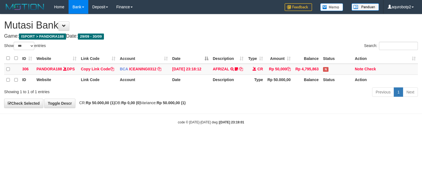
select select "***"
click at [373, 68] on link "Check" at bounding box center [370, 69] width 12 height 4
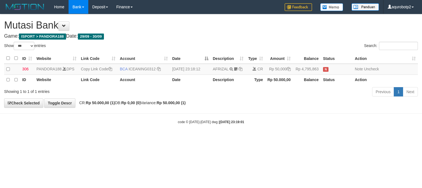
click at [195, 29] on h1 "Mutasi Bank" at bounding box center [211, 25] width 414 height 11
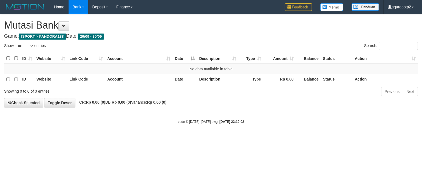
select select "***"
click at [222, 53] on th "Description" at bounding box center [217, 58] width 41 height 11
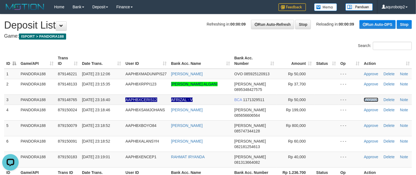
click at [370, 97] on link "Approve" at bounding box center [371, 99] width 14 height 4
click at [161, 41] on div "**********" at bounding box center [208, 110] width 416 height 193
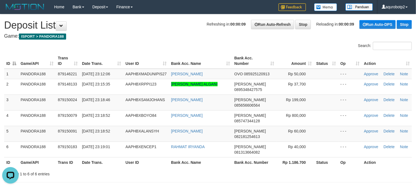
click at [180, 39] on div "**********" at bounding box center [208, 105] width 416 height 183
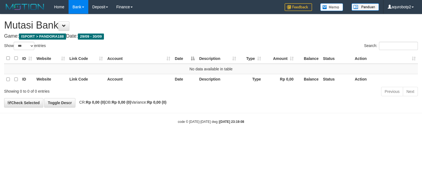
select select "***"
click at [268, 58] on th "Amount" at bounding box center [279, 58] width 33 height 11
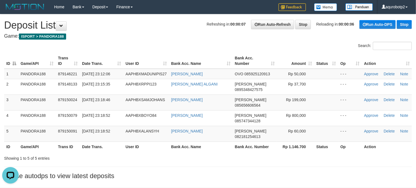
click at [159, 36] on h4 "Game: ISPORT > PANDORA188" at bounding box center [207, 35] width 407 height 5
click at [129, 37] on h4 "Game: ISPORT > PANDORA188" at bounding box center [207, 35] width 407 height 5
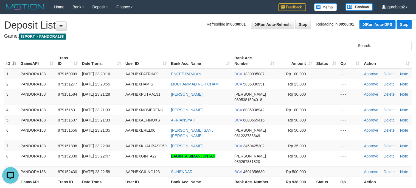
click at [155, 25] on h1 "Refreshing in: 00:00:01 Run Auto-Refresh Stop Reloading in: 00:00:01 Run Auto-D…" at bounding box center [207, 25] width 407 height 11
click at [137, 33] on h4 "Game: ISPORT > PANDORA188" at bounding box center [207, 35] width 407 height 5
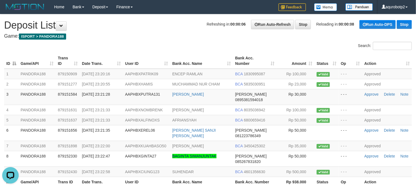
click at [158, 33] on h4 "Game: ISPORT > PANDORA188" at bounding box center [207, 35] width 407 height 5
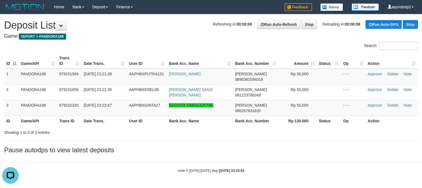
click at [174, 37] on h4 "Game: ISPORT > PANDORA188" at bounding box center [211, 35] width 414 height 5
click at [195, 43] on div "Search:" at bounding box center [211, 47] width 422 height 10
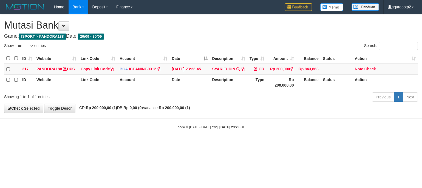
select select "***"
click at [248, 40] on div "**********" at bounding box center [211, 63] width 422 height 98
click at [166, 24] on h1 "Mutasi Bank" at bounding box center [211, 25] width 414 height 11
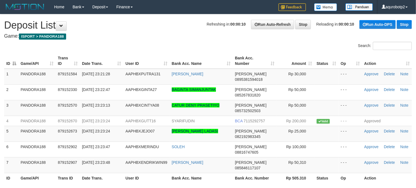
click at [189, 43] on div "Search:" at bounding box center [208, 47] width 416 height 10
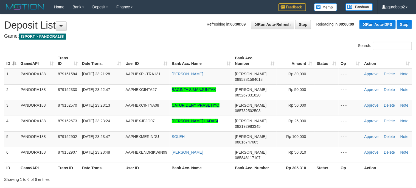
click at [153, 37] on h4 "Game: ISPORT > PANDORA188" at bounding box center [207, 35] width 407 height 5
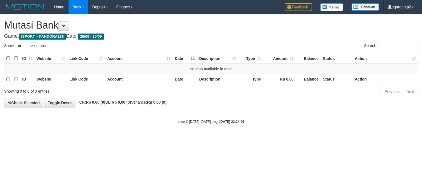
select select "***"
click at [168, 23] on h1 "Mutasi Bank" at bounding box center [211, 25] width 414 height 11
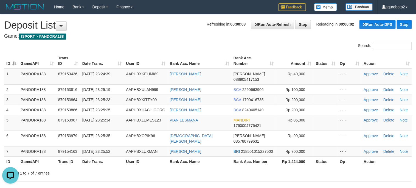
click at [162, 38] on h4 "Game: ISPORT > PANDORA188" at bounding box center [207, 35] width 407 height 5
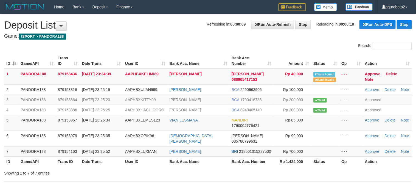
click at [162, 38] on h4 "Game: ISPORT > PANDORA188" at bounding box center [207, 35] width 407 height 5
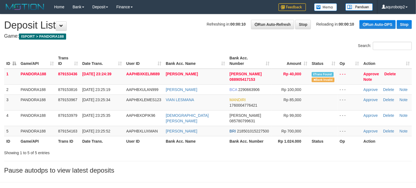
click at [162, 38] on h4 "Game: ISPORT > PANDORA188" at bounding box center [207, 35] width 407 height 5
drag, startPoint x: 170, startPoint y: 40, endPoint x: 182, endPoint y: 4, distance: 37.2
click at [170, 40] on div "**********" at bounding box center [208, 95] width 416 height 162
click at [170, 30] on h1 "Refreshing in: 00:00:07 Run Auto-Refresh Stop Reloading in: 00:00:06 Run Auto-D…" at bounding box center [207, 25] width 407 height 11
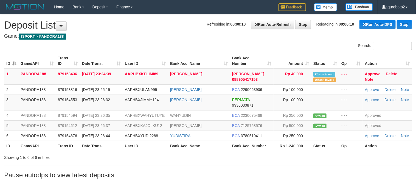
click at [169, 30] on h1 "Refreshing in: 00:00:10 Run Auto-Refresh Stop Reloading in: 00:00:10 Run Auto-D…" at bounding box center [207, 25] width 407 height 11
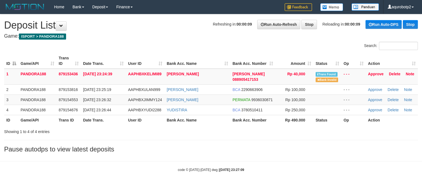
click at [172, 36] on h4 "Game: ISPORT > PANDORA188" at bounding box center [211, 35] width 414 height 5
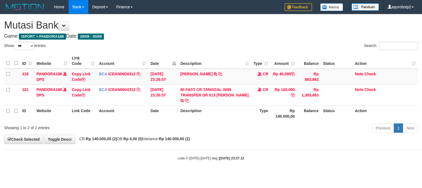
select select "***"
click at [179, 28] on h1 "Mutasi Bank" at bounding box center [211, 25] width 414 height 11
click at [217, 28] on h1 "Mutasi Bank" at bounding box center [211, 25] width 414 height 11
drag, startPoint x: 221, startPoint y: 73, endPoint x: 198, endPoint y: 63, distance: 25.0
click at [221, 73] on td "ALVIN SANDERA TRSF E-BANKING CR 3009/FTSCY/WS95031 40000.00ALVIN SANDERA" at bounding box center [214, 77] width 73 height 16
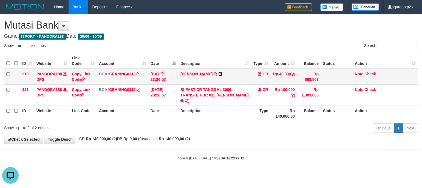
click at [220, 72] on icon at bounding box center [220, 74] width 4 height 4
click at [358, 72] on link "Note" at bounding box center [359, 74] width 8 height 4
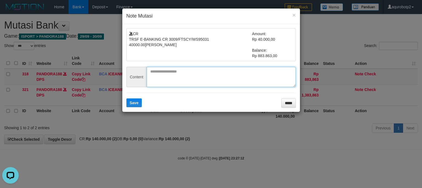
click at [161, 69] on textarea at bounding box center [221, 77] width 149 height 20
paste textarea "**********"
type textarea "**********"
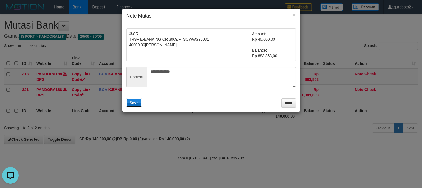
click at [140, 102] on button "Save" at bounding box center [134, 102] width 16 height 9
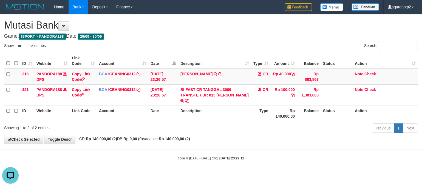
click at [225, 24] on h1 "Mutasi Bank" at bounding box center [211, 25] width 414 height 11
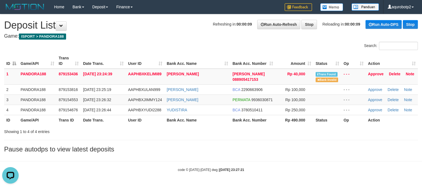
click at [172, 30] on h1 "Refreshing in: 00:00:09 Run Auto-Refresh Stop Reloading in: 00:00:09 Run Auto-D…" at bounding box center [211, 25] width 414 height 11
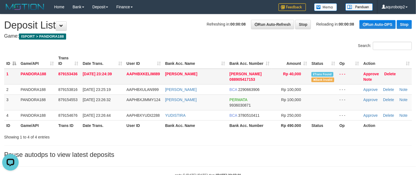
click at [146, 72] on span "AAPHBXKELIMI89" at bounding box center [142, 74] width 33 height 4
copy span "AAPHBXKELIMI89"
click at [175, 21] on h1 "Refreshing in: 00:00:02 Run Auto-Refresh Stop Reloading in: 00:00:01 Run Auto-D…" at bounding box center [207, 25] width 407 height 11
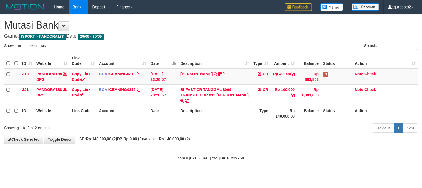
select select "***"
click at [372, 73] on link "Check" at bounding box center [370, 74] width 12 height 4
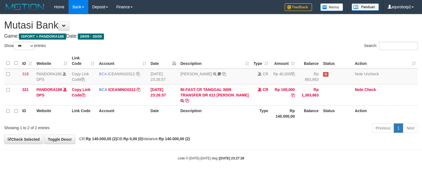
click at [163, 27] on h1 "Mutasi Bank" at bounding box center [211, 25] width 414 height 11
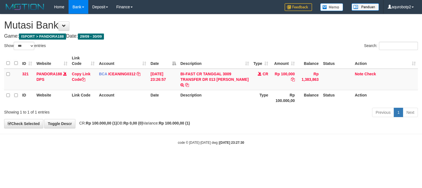
select select "***"
click at [236, 50] on div "Search:" at bounding box center [316, 47] width 203 height 10
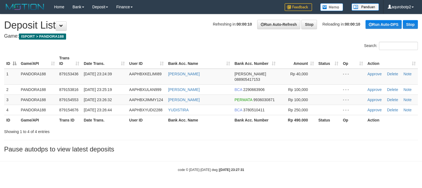
click at [175, 34] on h4 "Game: ISPORT > PANDORA188" at bounding box center [211, 35] width 414 height 5
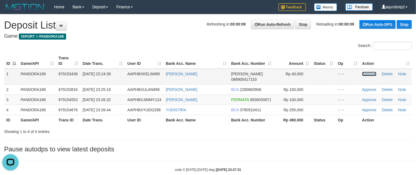
click at [370, 74] on link "Approve" at bounding box center [369, 74] width 14 height 4
click at [142, 32] on div "**********" at bounding box center [208, 84] width 416 height 141
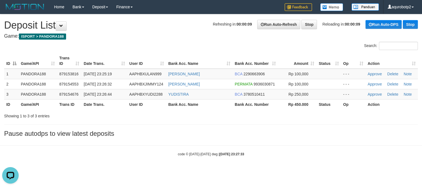
click at [153, 44] on div "Search:" at bounding box center [211, 47] width 422 height 10
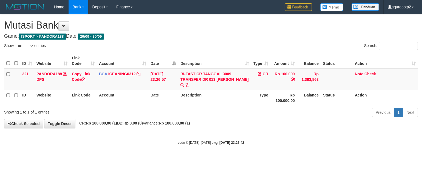
select select "***"
click at [355, 72] on link "Note" at bounding box center [359, 74] width 8 height 4
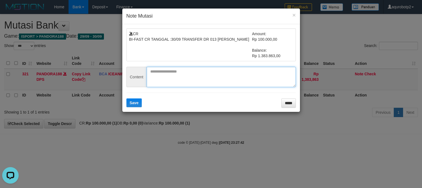
click at [173, 69] on textarea at bounding box center [221, 77] width 149 height 20
paste textarea "**********"
type textarea "**********"
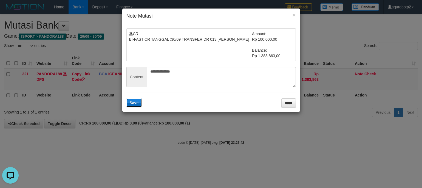
click at [132, 107] on button "Save" at bounding box center [134, 102] width 16 height 9
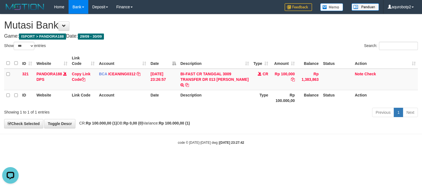
click at [243, 27] on h1 "Mutasi Bank" at bounding box center [211, 25] width 414 height 11
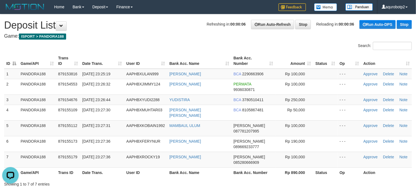
click at [136, 28] on h1 "Refreshing in: 00:00:06 Run Auto-Refresh Stop Reloading in: 00:00:06 Run Auto-D…" at bounding box center [207, 25] width 407 height 11
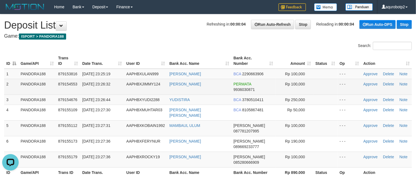
click at [146, 84] on span "AAPHBXJIMMY124" at bounding box center [143, 84] width 34 height 4
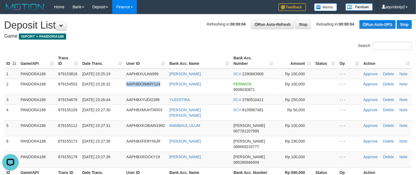
copy span "AAPHBXJIMMY124"
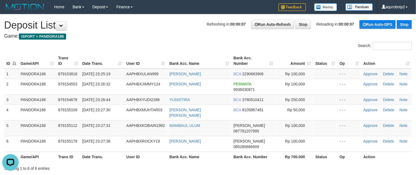
click at [169, 10] on div "Home Bank Account List Load By Website Group [ISPORT] PANDORA188 By Load Group …" at bounding box center [207, 7] width 407 height 14
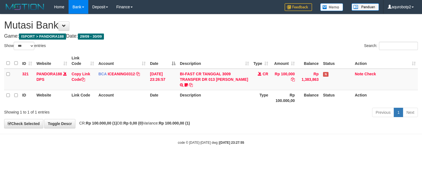
select select "***"
click at [370, 72] on link "Check" at bounding box center [370, 74] width 12 height 4
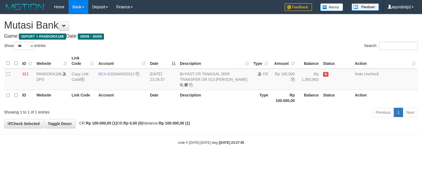
click at [156, 18] on div "**********" at bounding box center [211, 70] width 422 height 113
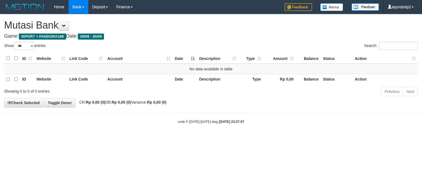
select select "***"
click at [243, 46] on div "Search:" at bounding box center [316, 47] width 203 height 10
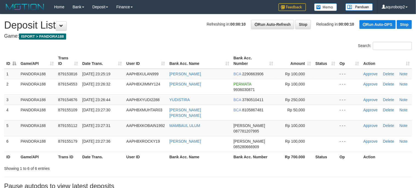
click at [182, 50] on div "Search:" at bounding box center [208, 47] width 416 height 10
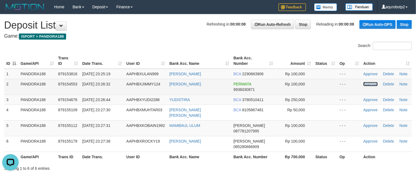
click at [370, 84] on link "Approve" at bounding box center [370, 84] width 14 height 4
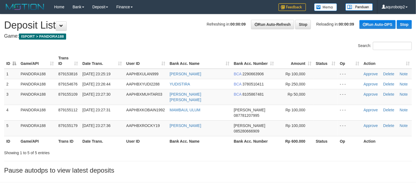
click at [172, 33] on h4 "Game: ISPORT > PANDORA188" at bounding box center [207, 35] width 407 height 5
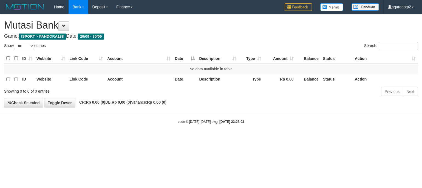
select select "***"
click at [183, 18] on div "**********" at bounding box center [211, 60] width 422 height 93
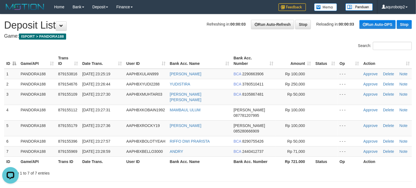
click at [168, 23] on h1 "Refreshing in: 00:00:03 Run Auto-Refresh Stop Reloading in: 00:00:03 Run Auto-D…" at bounding box center [207, 25] width 407 height 11
click at [168, 23] on h1 "Refreshing in: 00:00:02 Run Auto-Refresh Stop Reloading in: 00:00:02 Run Auto-D…" at bounding box center [207, 25] width 407 height 11
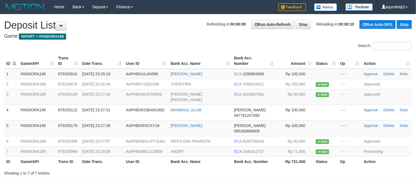
click at [168, 23] on h1 "Refreshing in: 00:00:09 Run Auto-Refresh Stop Reloading in: 00:00:10 Run Auto-D…" at bounding box center [207, 25] width 407 height 11
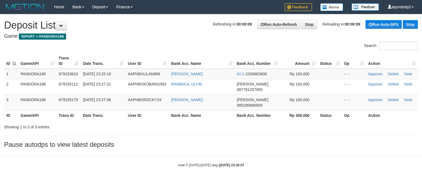
click at [195, 44] on div "Search:" at bounding box center [211, 47] width 422 height 10
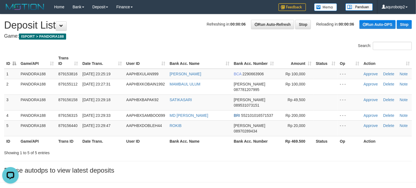
click at [206, 28] on div "Refreshing in: 00:00:06 Run Auto-Refresh Stop Reloading in: 00:00:06 Run Auto-D…" at bounding box center [308, 24] width 205 height 9
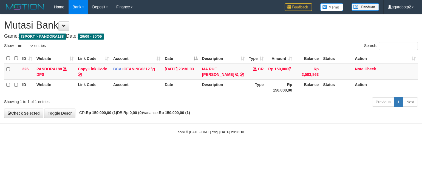
select select "***"
click at [189, 22] on h1 "Mutasi Bank" at bounding box center [211, 25] width 414 height 11
select select "***"
click at [206, 20] on h1 "Mutasi Bank" at bounding box center [211, 25] width 414 height 11
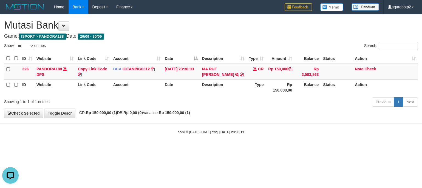
click at [173, 29] on h1 "Mutasi Bank" at bounding box center [211, 25] width 414 height 11
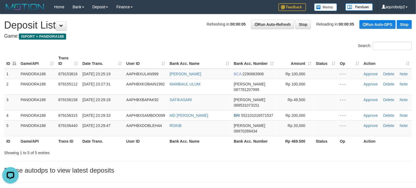
click at [206, 27] on div "Refreshing in: 00:00:05 Run Auto-Refresh Stop Reloading in: 00:00:05 Run Auto-D…" at bounding box center [308, 24] width 205 height 9
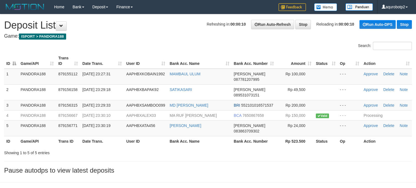
click at [189, 30] on h1 "Refreshing in: 00:00:10 Run Auto-Refresh Stop Reloading in: 00:00:10 Run Auto-D…" at bounding box center [207, 25] width 407 height 11
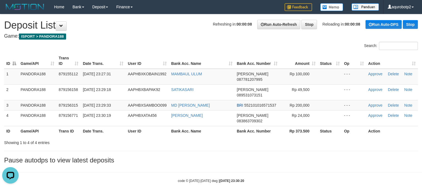
click at [192, 34] on h4 "Game: ISPORT > PANDORA188" at bounding box center [211, 35] width 414 height 5
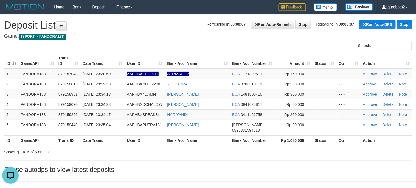
click at [144, 39] on div "**********" at bounding box center [208, 94] width 416 height 161
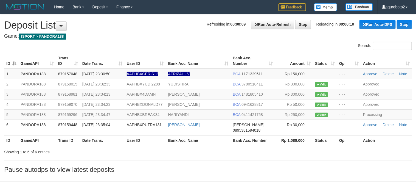
click at [144, 39] on div "**********" at bounding box center [208, 94] width 416 height 161
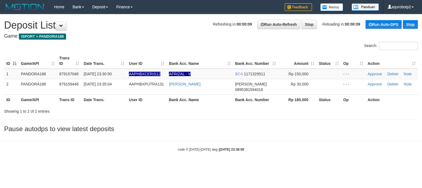
click at [192, 44] on div "Search:" at bounding box center [211, 47] width 422 height 10
click at [188, 38] on h4 "Game: ISPORT > PANDORA188" at bounding box center [211, 35] width 414 height 5
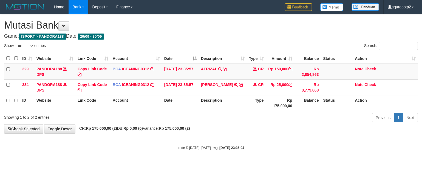
select select "***"
drag, startPoint x: 160, startPoint y: 20, endPoint x: 147, endPoint y: 20, distance: 13.2
click at [160, 20] on h1 "Mutasi Bank" at bounding box center [211, 25] width 414 height 11
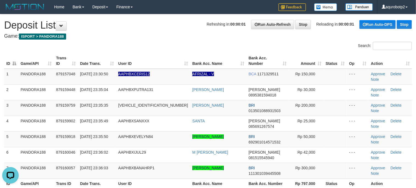
click at [168, 30] on h1 "Refreshing in: 00:00:01 Run Auto-Refresh Stop Reloading in: 00:00:01 Run Auto-D…" at bounding box center [207, 25] width 407 height 11
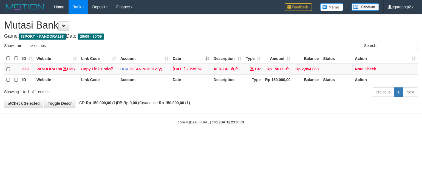
select select "***"
click at [356, 71] on link "Note" at bounding box center [359, 69] width 8 height 4
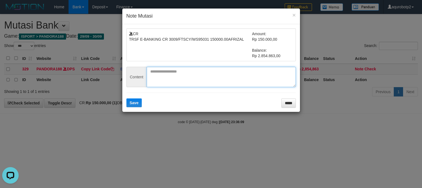
click at [185, 74] on textarea at bounding box center [221, 77] width 149 height 20
paste textarea "**********"
type textarea "**********"
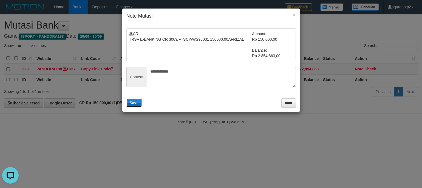
click at [130, 104] on span "Save" at bounding box center [134, 102] width 9 height 4
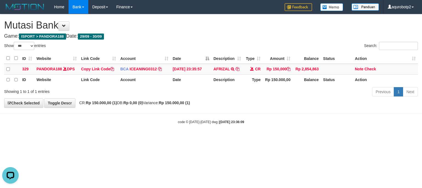
click at [235, 22] on h1 "Mutasi Bank" at bounding box center [211, 25] width 414 height 11
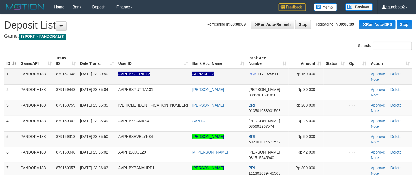
click at [141, 72] on span "AAPHBXCERIS12" at bounding box center [134, 74] width 32 height 4
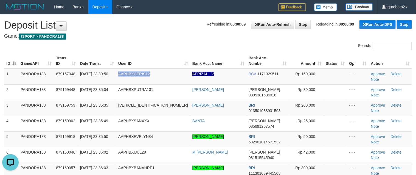
copy span "AAPHBXCERIS12"
click at [212, 38] on h4 "Game: ISPORT > PANDORA188" at bounding box center [207, 35] width 407 height 5
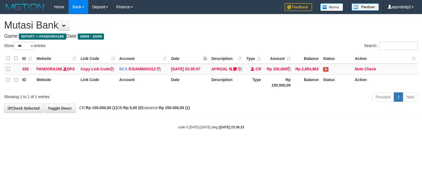
select select "***"
click at [372, 67] on link "Check" at bounding box center [370, 69] width 12 height 4
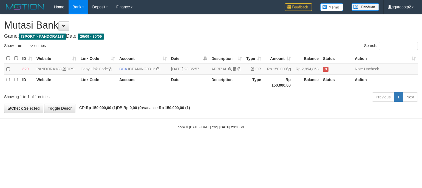
click at [194, 35] on h4 "Game: ISPORT > PANDORA188 Date: 29/09 - 30/09" at bounding box center [211, 35] width 414 height 5
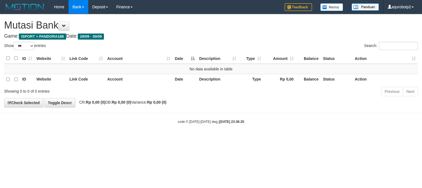
select select "***"
click at [66, 25] on span at bounding box center [64, 26] width 4 height 4
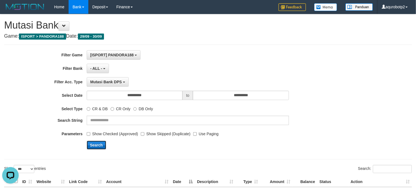
click at [94, 146] on button "Search" at bounding box center [96, 144] width 19 height 9
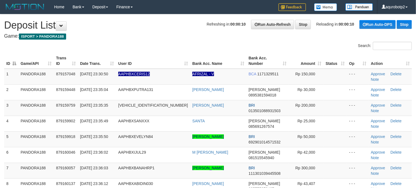
click at [212, 50] on div "Search:" at bounding box center [312, 47] width 200 height 10
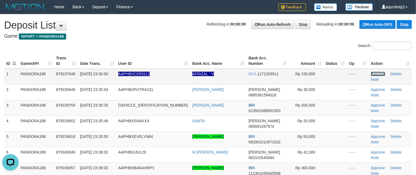
click at [371, 72] on link "Approve" at bounding box center [378, 74] width 14 height 4
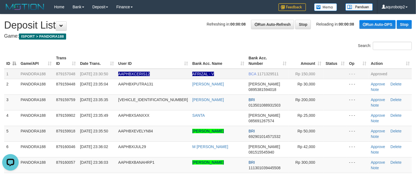
click at [159, 50] on div "Search:" at bounding box center [208, 47] width 416 height 10
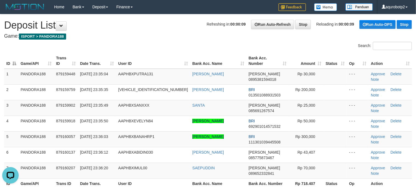
click at [156, 21] on h1 "Refreshing in: 00:00:09 Run Auto-Refresh Stop Reloading in: 00:00:09 Run Auto-D…" at bounding box center [207, 25] width 407 height 11
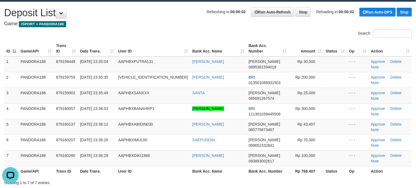
scroll to position [24, 0]
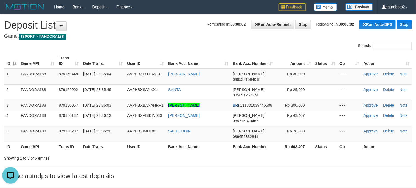
click at [164, 40] on div "**********" at bounding box center [208, 97] width 416 height 167
click at [85, 54] on th "Date Trans." at bounding box center [103, 61] width 44 height 16
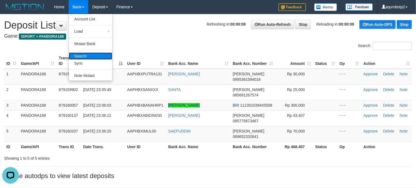
click at [80, 53] on link "Search" at bounding box center [90, 55] width 43 height 7
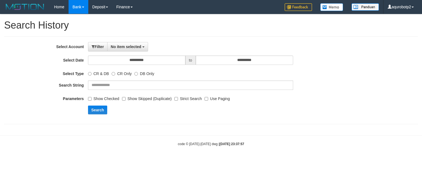
select select
click at [209, 22] on h1 "Search History" at bounding box center [211, 25] width 414 height 11
click at [141, 42] on button "No item selected" at bounding box center [127, 46] width 41 height 9
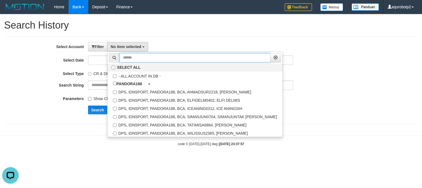
click at [150, 58] on input "text" at bounding box center [195, 57] width 151 height 9
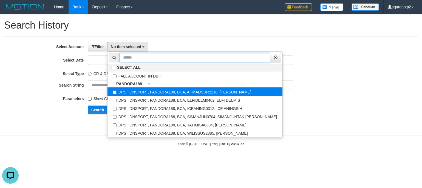
paste input "**********"
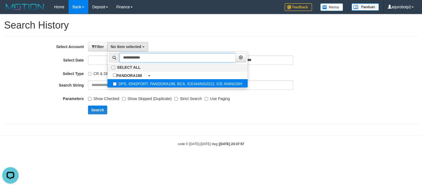
type input "**********"
select select "****"
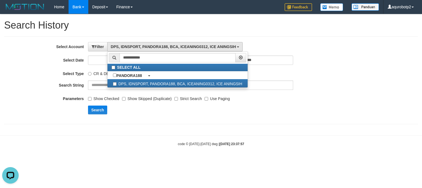
scroll to position [18, 0]
click at [155, 137] on body "Toggle navigation Home Bank Account List Load By Website Group [ISPORT] PANDORA…" at bounding box center [211, 80] width 422 height 160
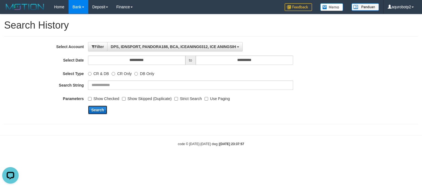
click at [101, 109] on button "Search" at bounding box center [97, 109] width 19 height 9
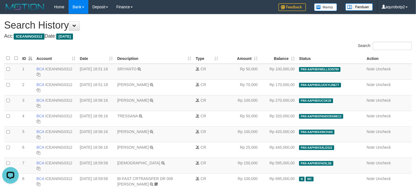
click at [233, 21] on h1 "Search History" at bounding box center [207, 25] width 407 height 11
click at [232, 25] on h1 "Search History" at bounding box center [207, 25] width 407 height 11
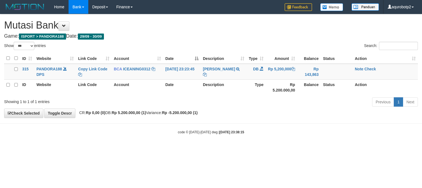
select select "***"
click at [194, 26] on h1 "Mutasi Bank" at bounding box center [211, 25] width 414 height 11
click at [195, 26] on h1 "Mutasi Bank" at bounding box center [211, 25] width 414 height 11
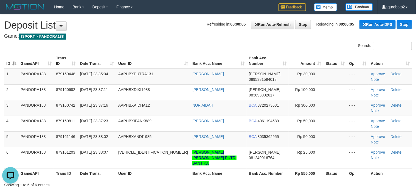
click at [192, 29] on h1 "Refreshing in: 00:00:05 Run Auto-Refresh Stop Reloading in: 00:00:05 Run Auto-D…" at bounding box center [207, 25] width 407 height 11
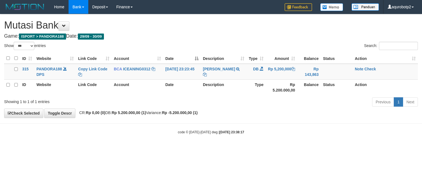
select select "***"
click at [371, 68] on link "Check" at bounding box center [370, 69] width 12 height 4
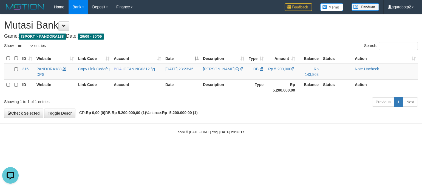
click at [209, 30] on h1 "Mutasi Bank" at bounding box center [211, 25] width 414 height 11
click at [208, 30] on h1 "Mutasi Bank" at bounding box center [211, 25] width 414 height 11
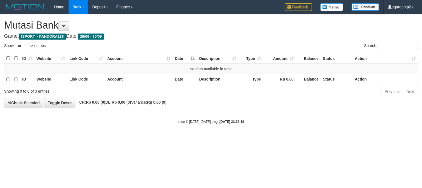
select select "***"
click at [208, 29] on h1 "Mutasi Bank" at bounding box center [211, 25] width 414 height 11
click at [195, 29] on h1 "Mutasi Bank" at bounding box center [211, 25] width 414 height 11
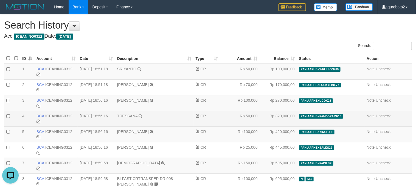
click at [174, 110] on td "TRESSANA TRSF E-BANKING CR 3009/FTSCY/WS95031 50000.00TRESSANA" at bounding box center [154, 118] width 78 height 16
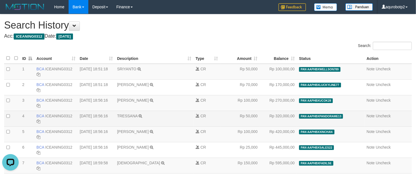
scroll to position [3458, 0]
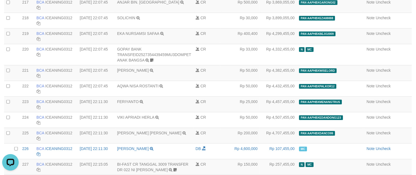
drag, startPoint x: 370, startPoint y: 92, endPoint x: 417, endPoint y: 89, distance: 47.8
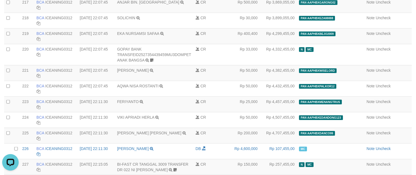
copy table "Note Uncheck 20250930000294 294 294 BCA ICEANING0312 DPS ICE ANINGSIH mutasi_20…"
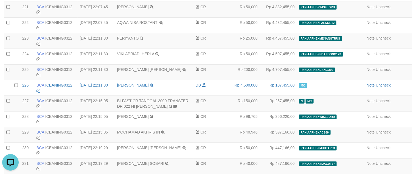
scroll to position [3554, 0]
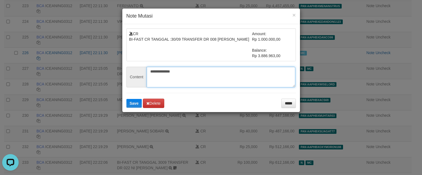
click at [173, 70] on textarea "**********" at bounding box center [221, 77] width 149 height 21
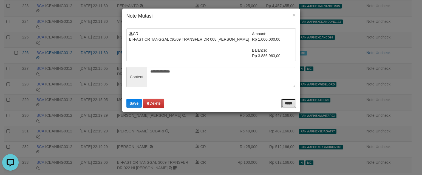
drag, startPoint x: 283, startPoint y: 103, endPoint x: 275, endPoint y: 103, distance: 8.2
click at [283, 103] on input "*****" at bounding box center [288, 102] width 15 height 9
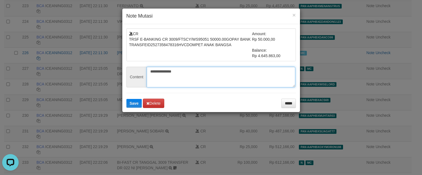
click at [164, 74] on textarea "**********" at bounding box center [221, 77] width 149 height 21
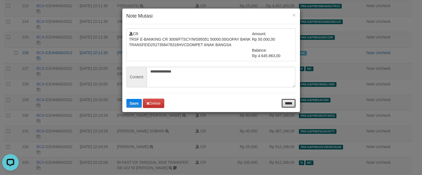
click at [294, 103] on input "*****" at bounding box center [288, 102] width 15 height 9
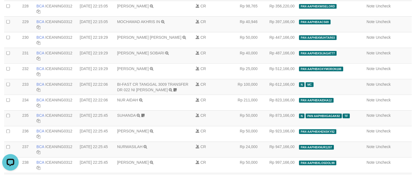
scroll to position [3650, 0]
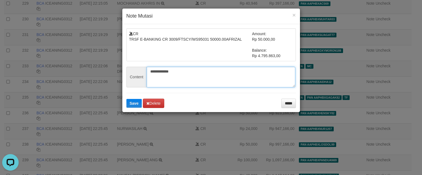
click at [163, 72] on textarea "**********" at bounding box center [221, 77] width 149 height 21
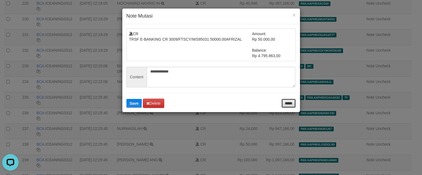
click at [288, 103] on input "*****" at bounding box center [288, 102] width 15 height 9
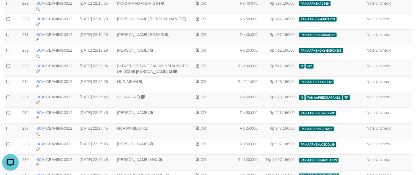
scroll to position [3754, 0]
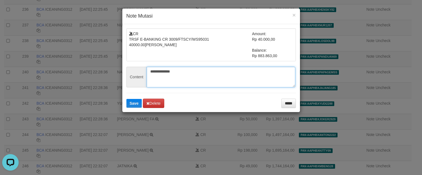
click at [163, 73] on textarea "**********" at bounding box center [221, 77] width 149 height 21
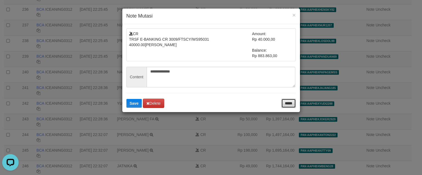
click at [291, 103] on input "*****" at bounding box center [288, 102] width 15 height 9
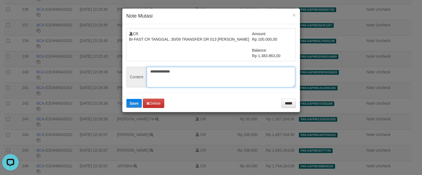
click at [164, 68] on textarea "**********" at bounding box center [221, 77] width 149 height 21
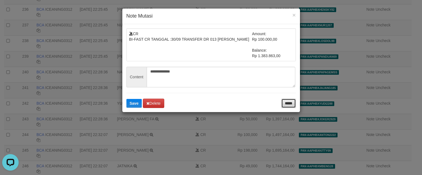
click at [289, 105] on input "*****" at bounding box center [288, 102] width 15 height 9
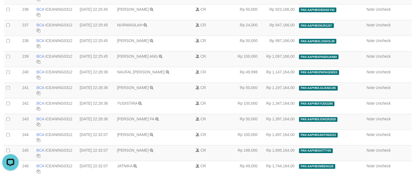
scroll to position [3881, 0]
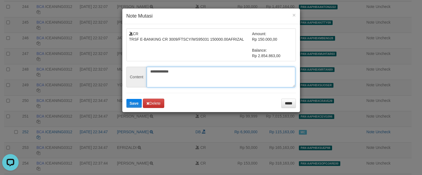
click at [171, 72] on textarea "**********" at bounding box center [221, 77] width 149 height 21
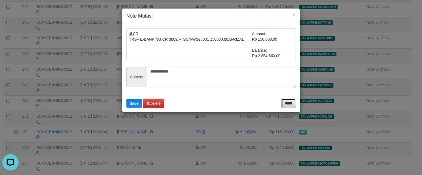
click at [281, 103] on input "*****" at bounding box center [288, 102] width 15 height 9
